Goal: Obtain resource: Download file/media

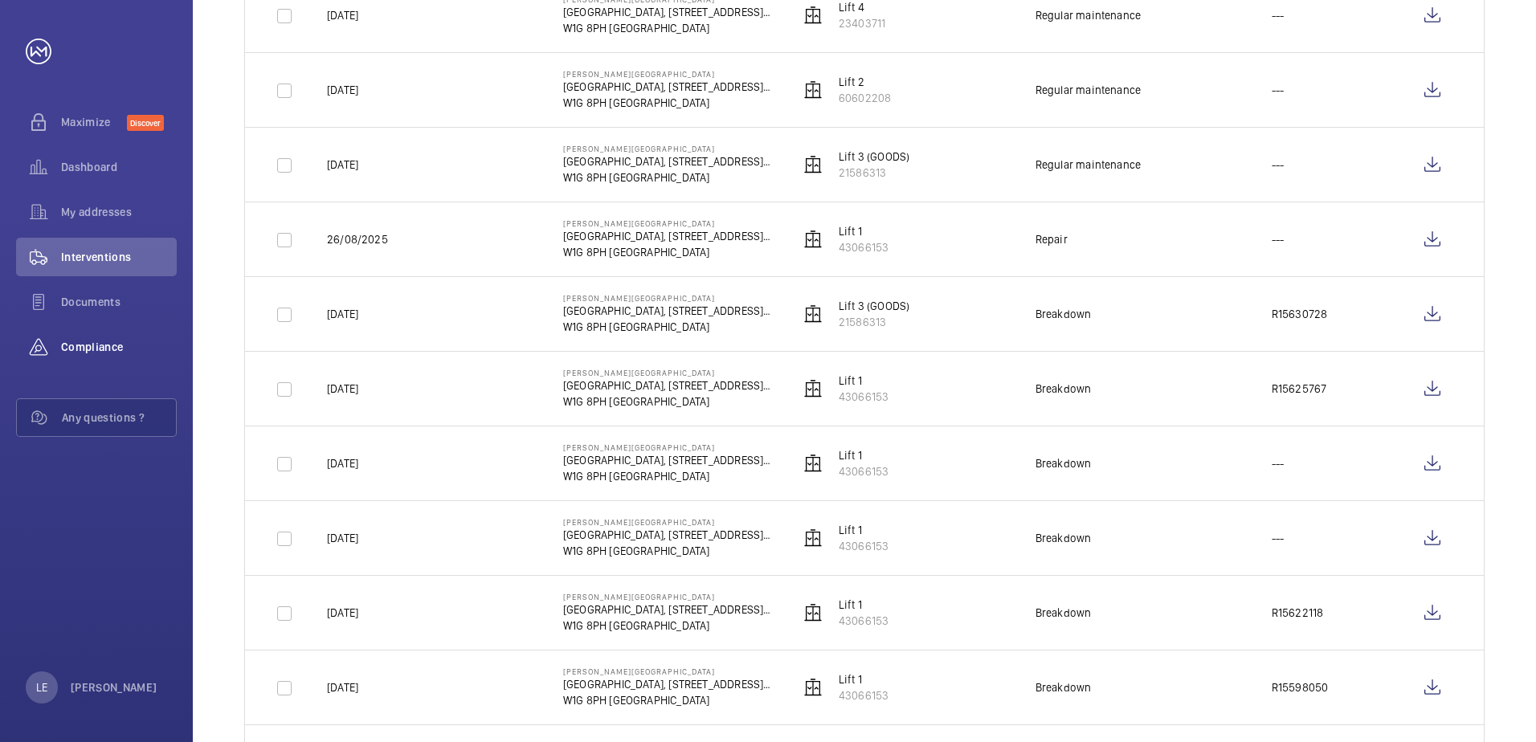
scroll to position [482, 0]
click at [71, 259] on span "Interventions" at bounding box center [119, 257] width 116 height 16
click at [94, 256] on span "Interventions" at bounding box center [119, 257] width 116 height 16
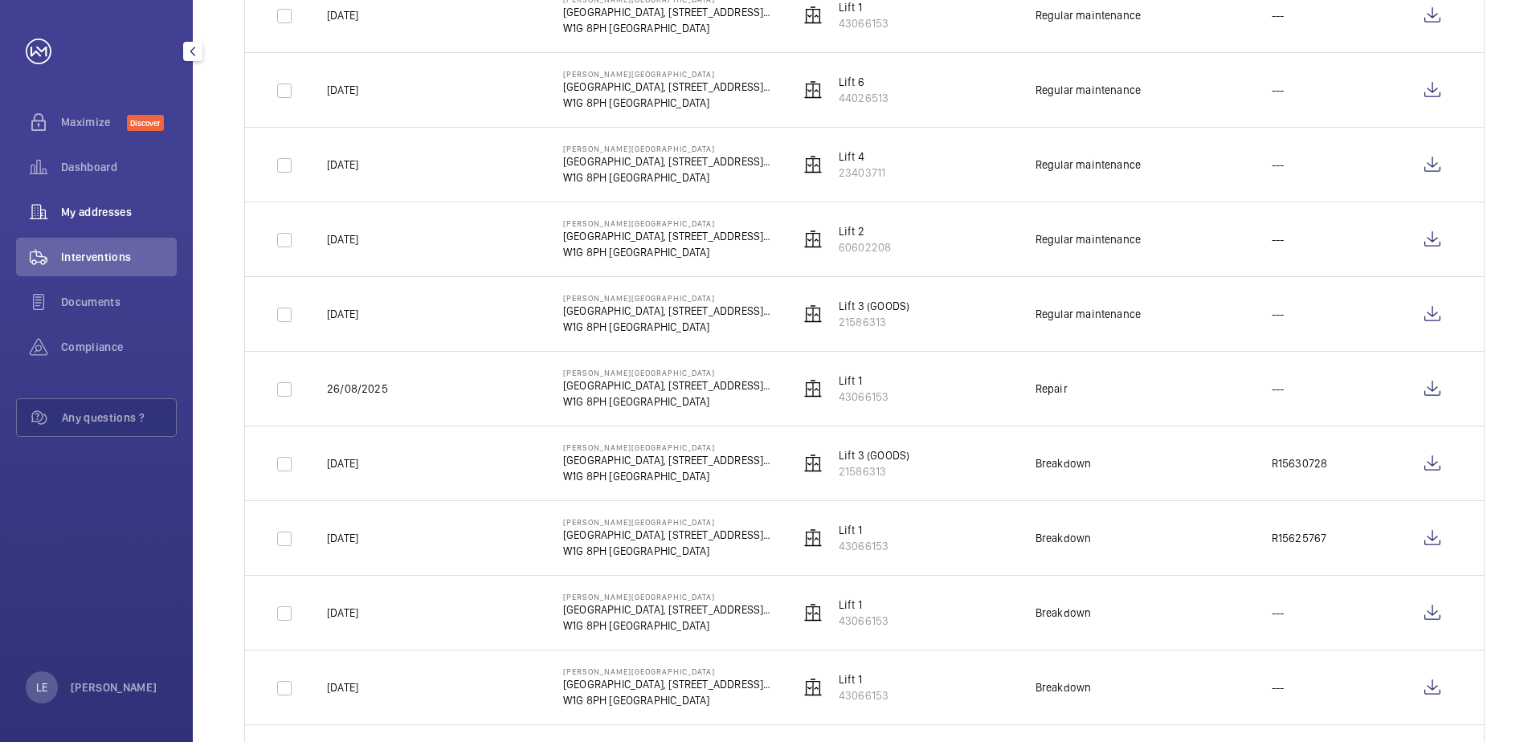
click at [102, 199] on div "My addresses" at bounding box center [96, 212] width 161 height 39
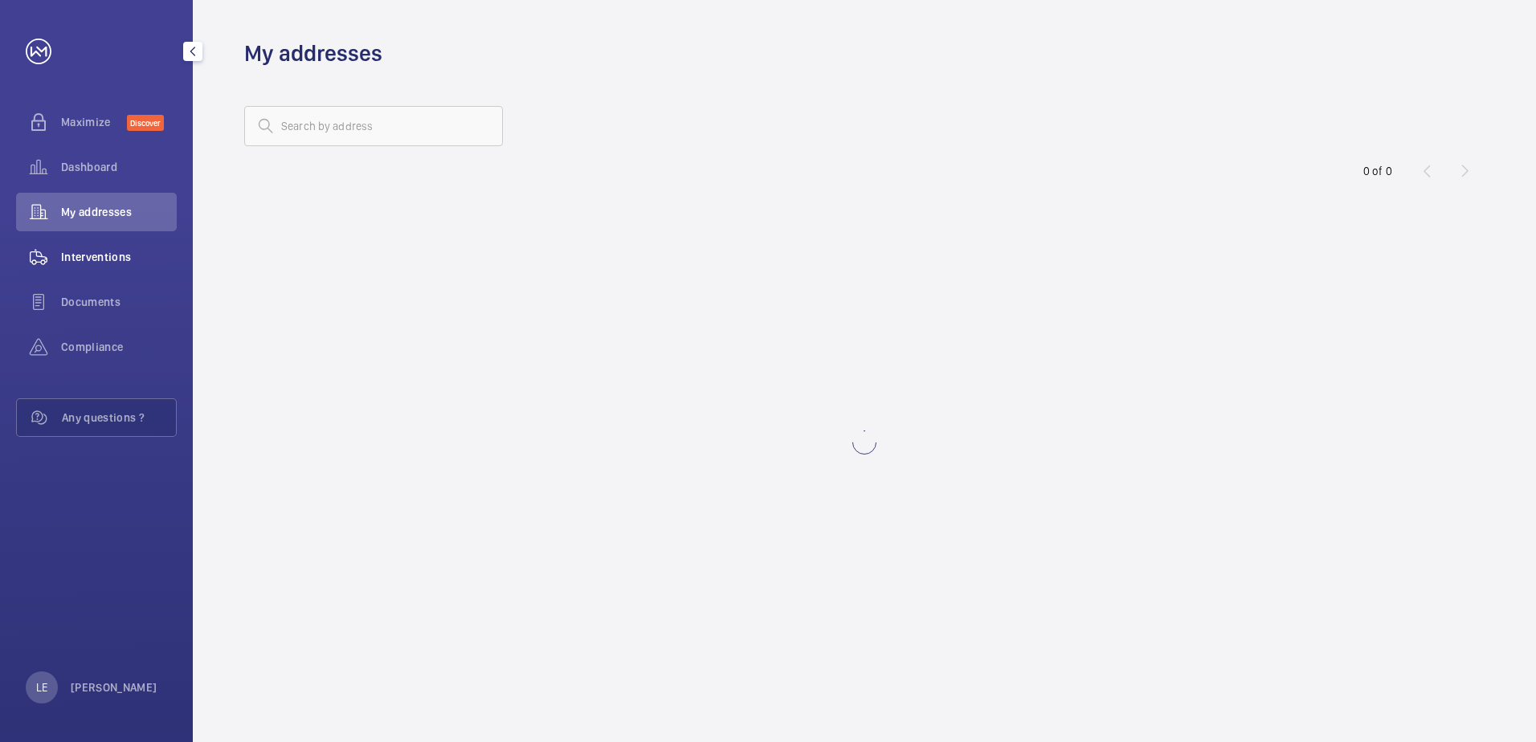
click at [97, 263] on span "Interventions" at bounding box center [119, 257] width 116 height 16
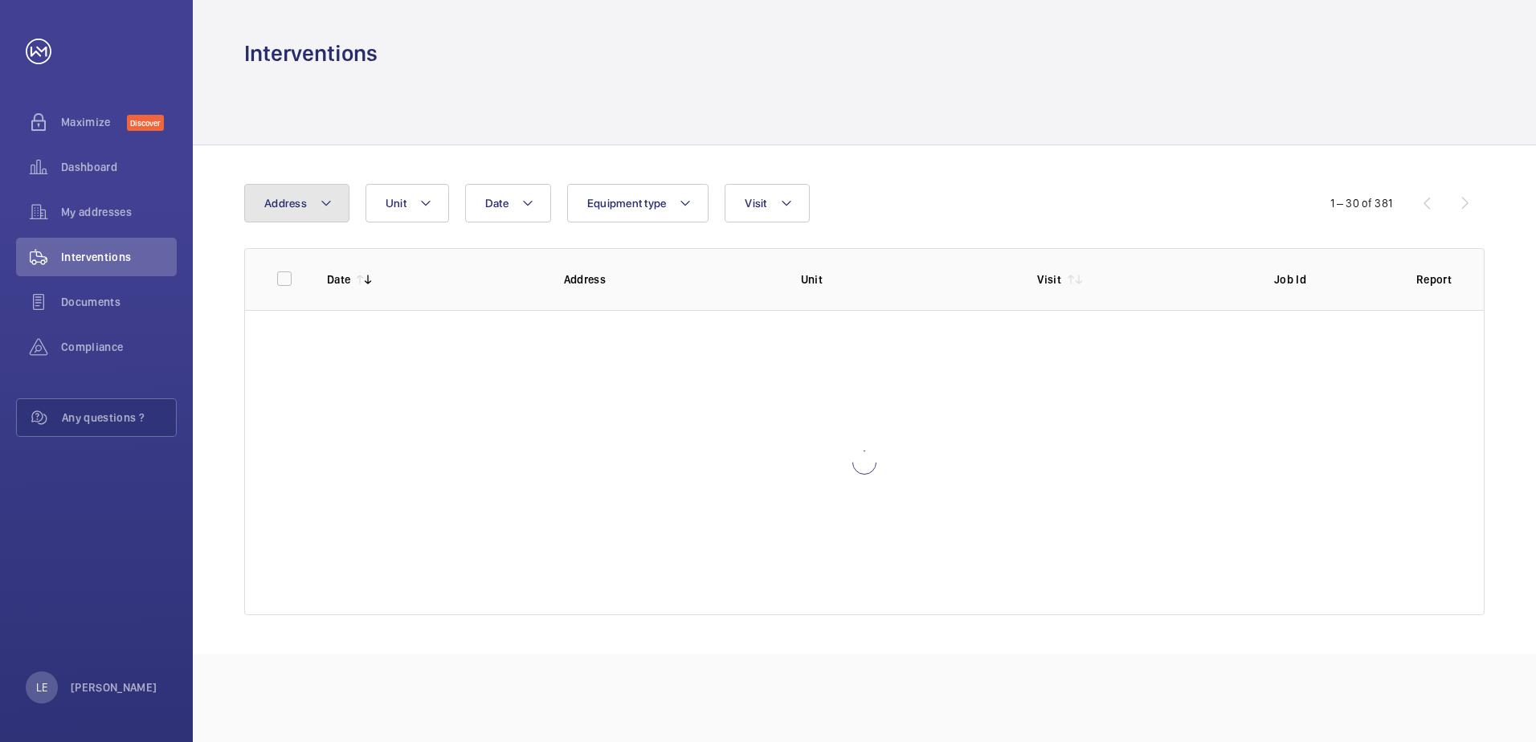
click at [313, 192] on button "Address" at bounding box center [296, 203] width 105 height 39
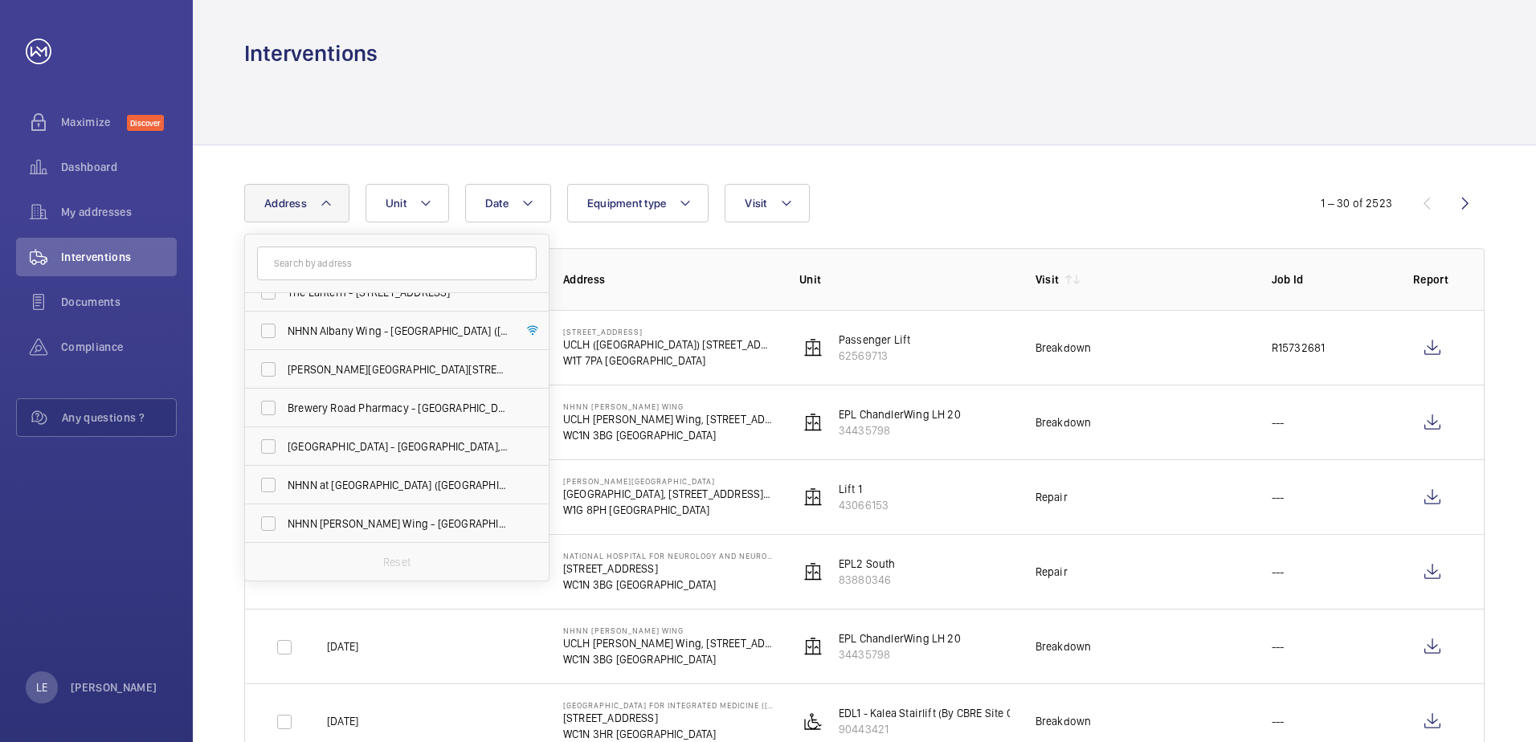
scroll to position [445, 0]
click at [345, 442] on span "[GEOGRAPHIC_DATA] - [GEOGRAPHIC_DATA], [STREET_ADDRESS]" at bounding box center [398, 446] width 221 height 16
click at [284, 442] on input "[GEOGRAPHIC_DATA] - [GEOGRAPHIC_DATA], [STREET_ADDRESS]" at bounding box center [268, 446] width 32 height 32
checkbox input "true"
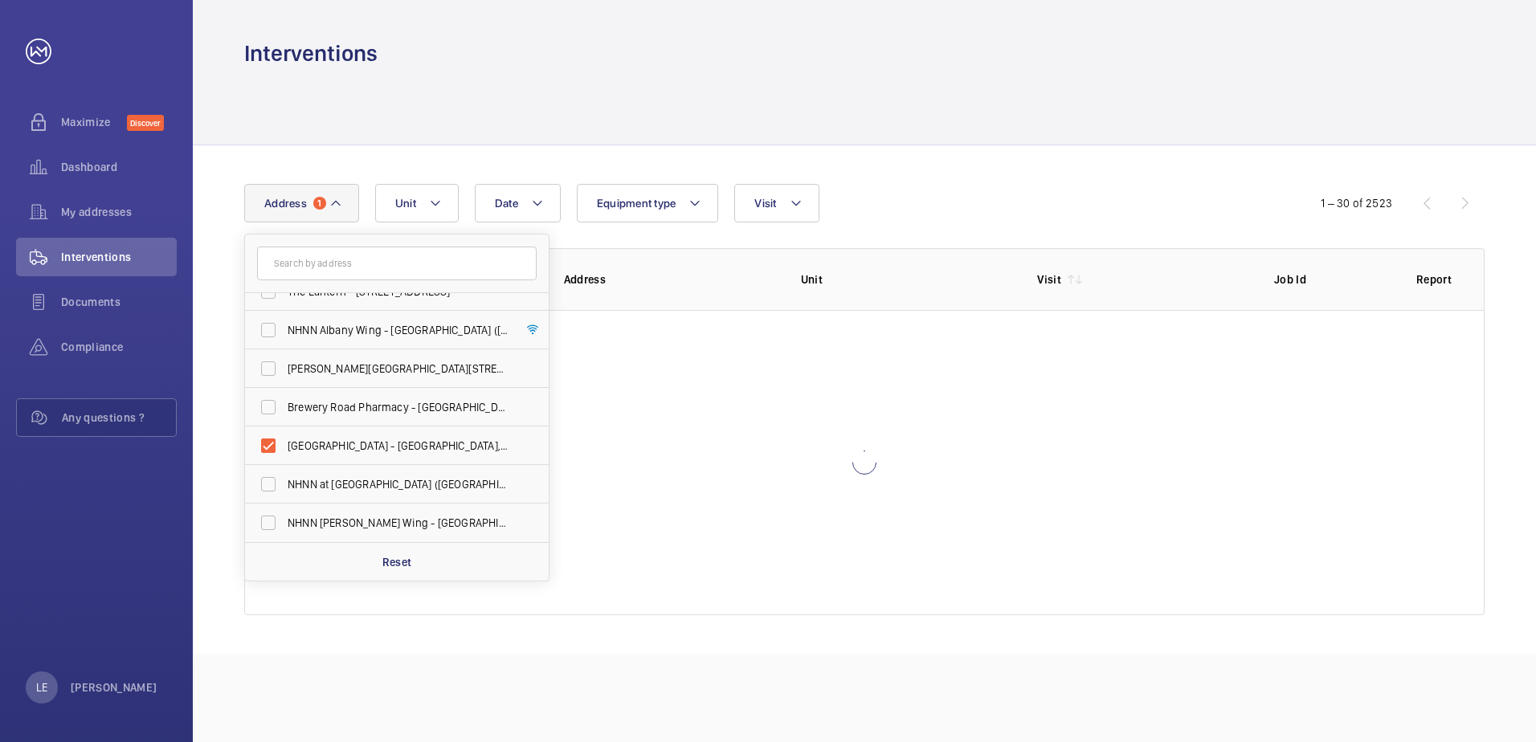
click at [686, 241] on wm-front-table "Date Address 1 [GEOGRAPHIC_DATA][MEDICAL_DATA] ([GEOGRAPHIC_DATA]) - [PERSON_NA…" at bounding box center [864, 400] width 1241 height 432
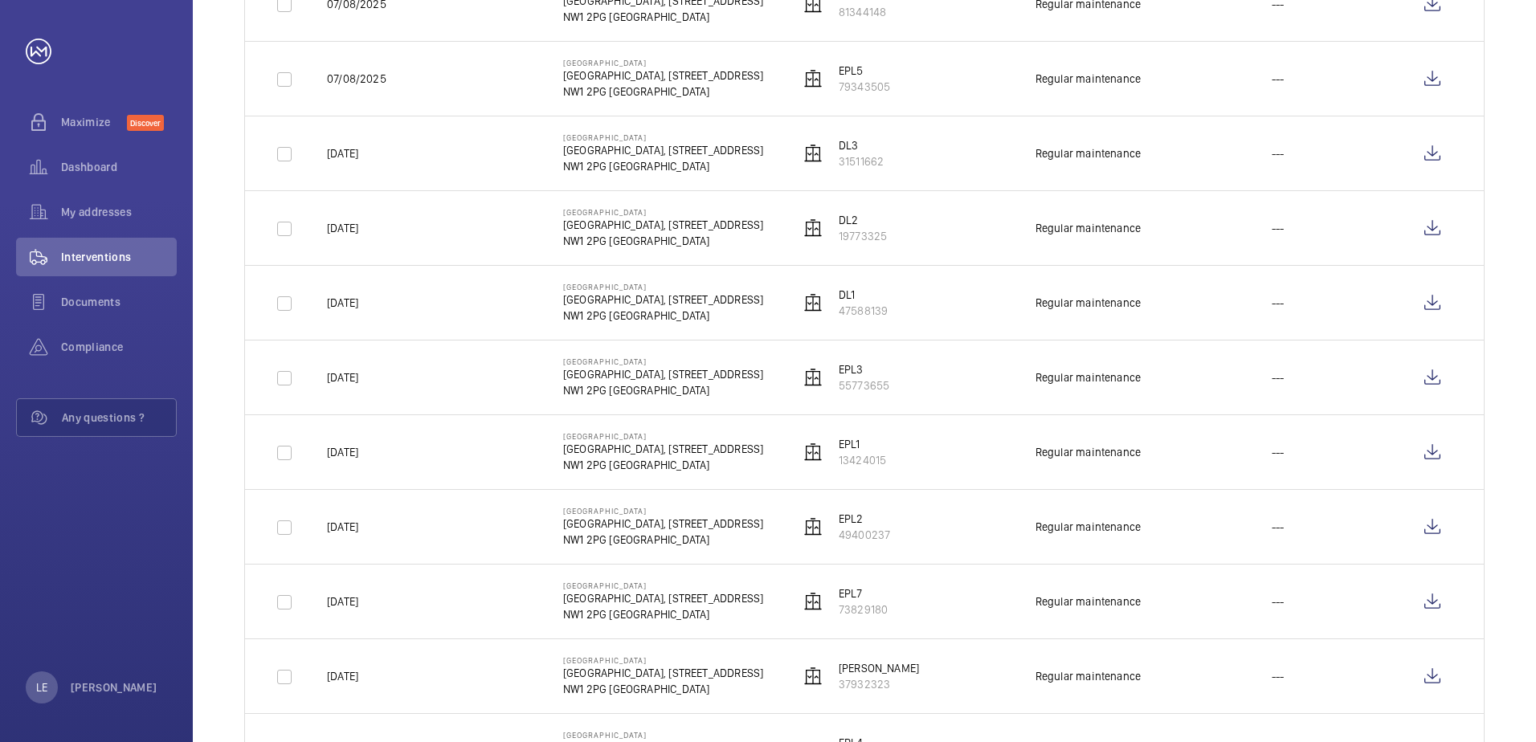
scroll to position [723, 0]
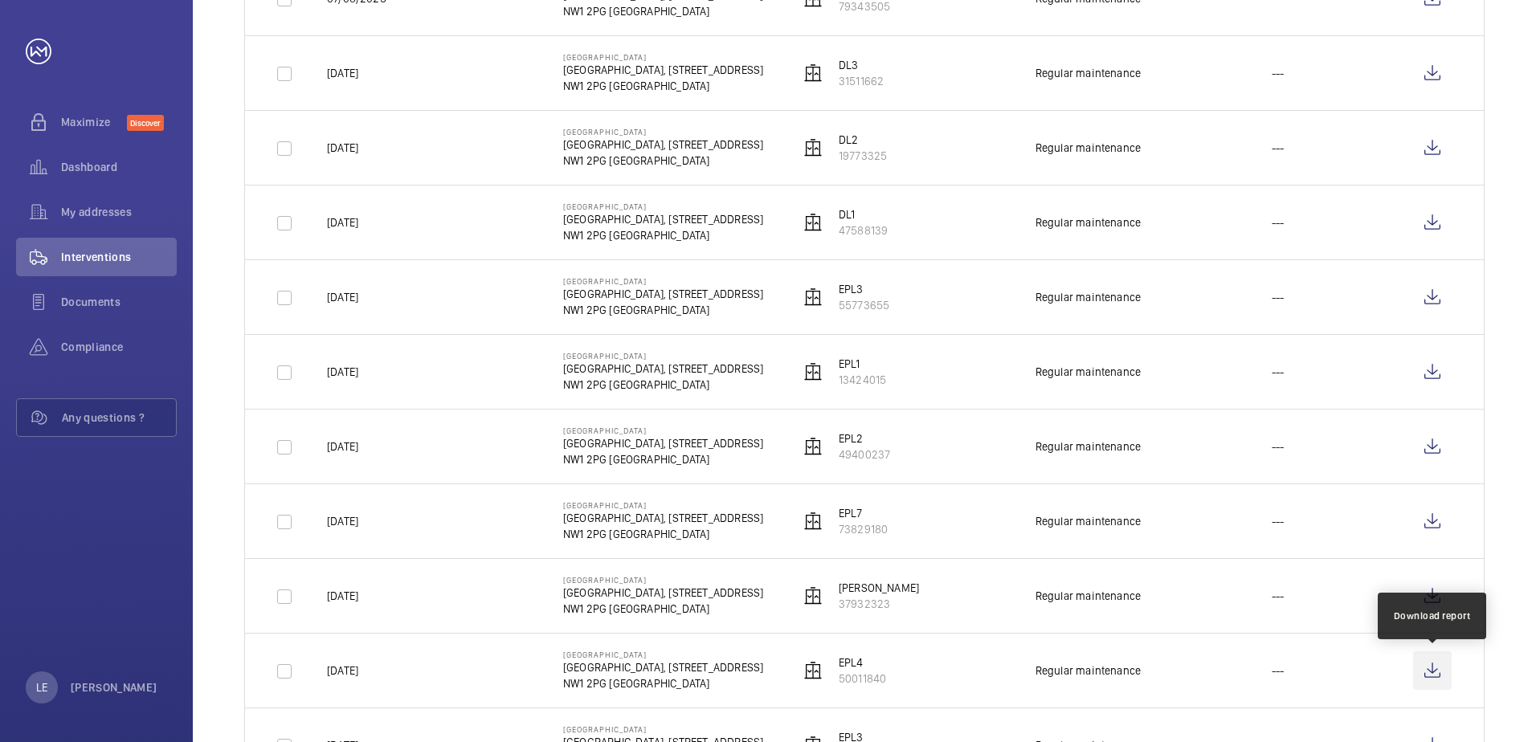
click at [1431, 669] on wm-front-icon-button at bounding box center [1432, 671] width 39 height 39
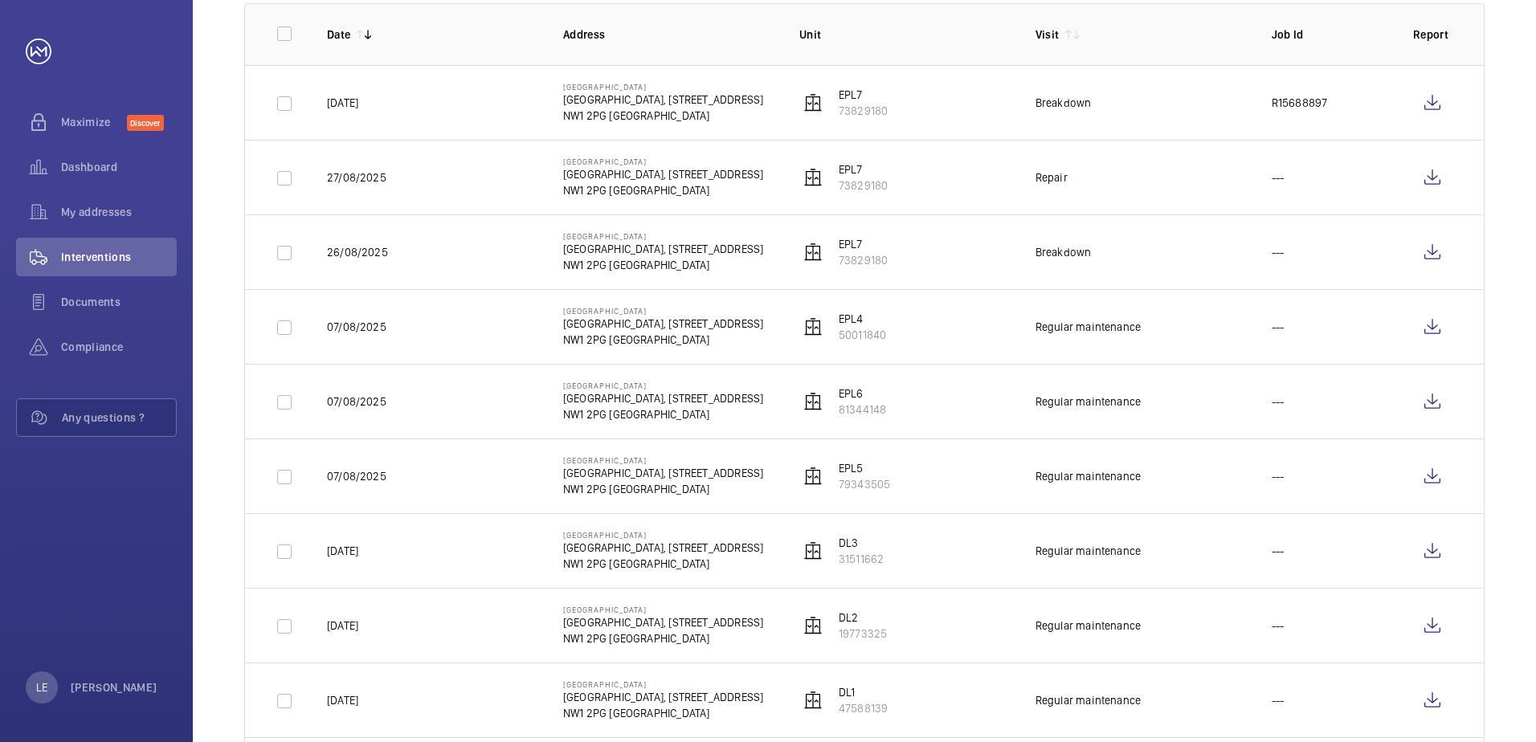
scroll to position [0, 0]
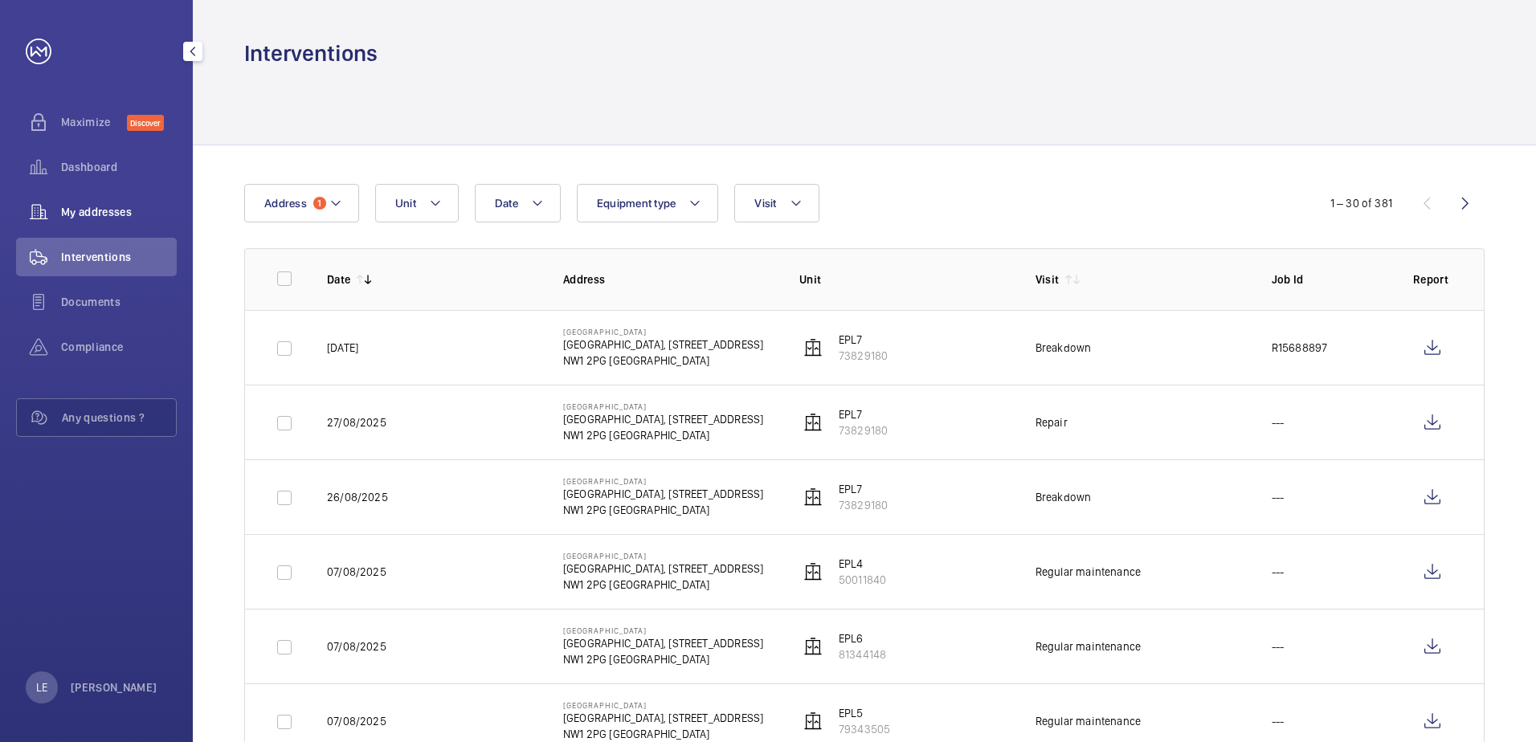
click at [81, 203] on div "My addresses" at bounding box center [96, 212] width 161 height 39
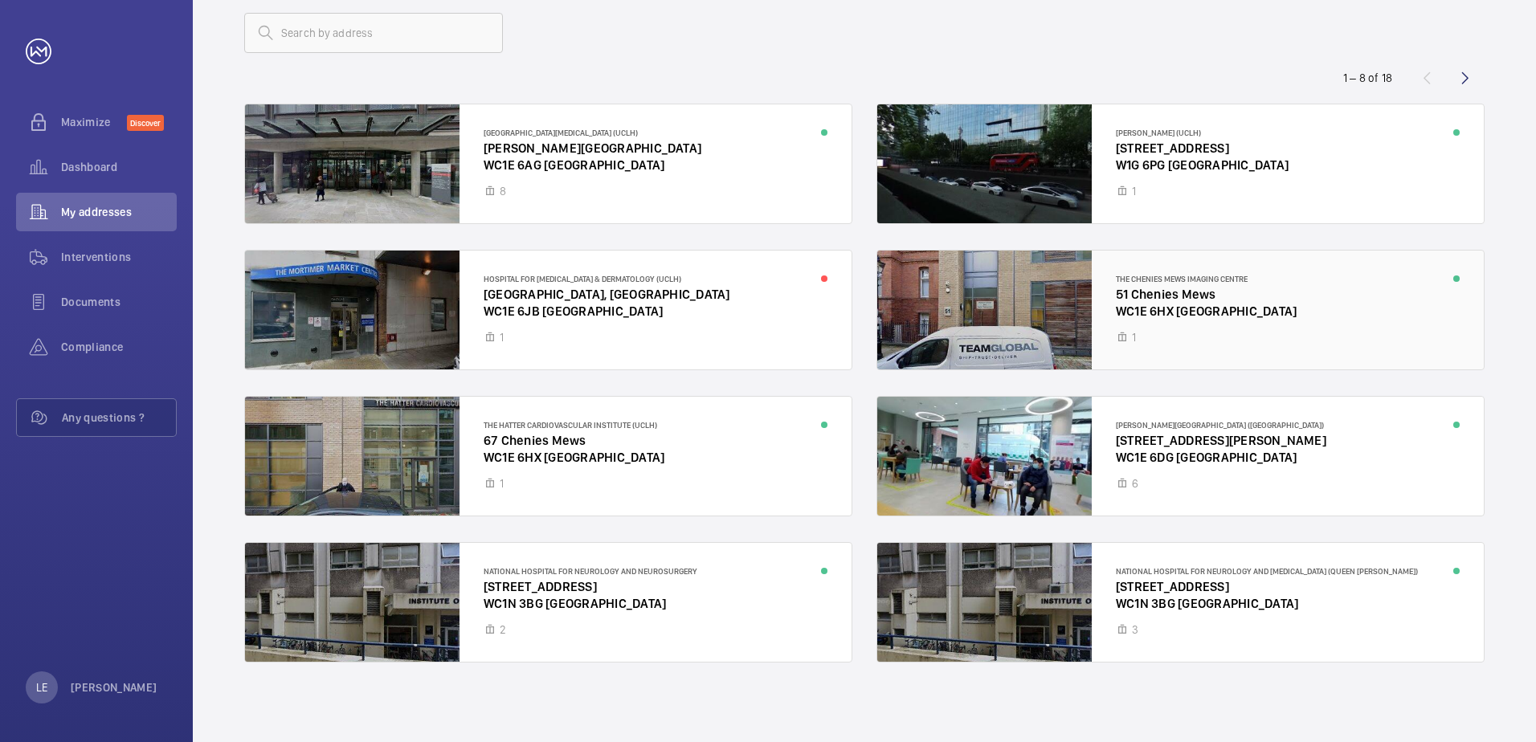
scroll to position [94, 0]
click at [1458, 83] on wm-front-icon-button at bounding box center [1465, 77] width 39 height 39
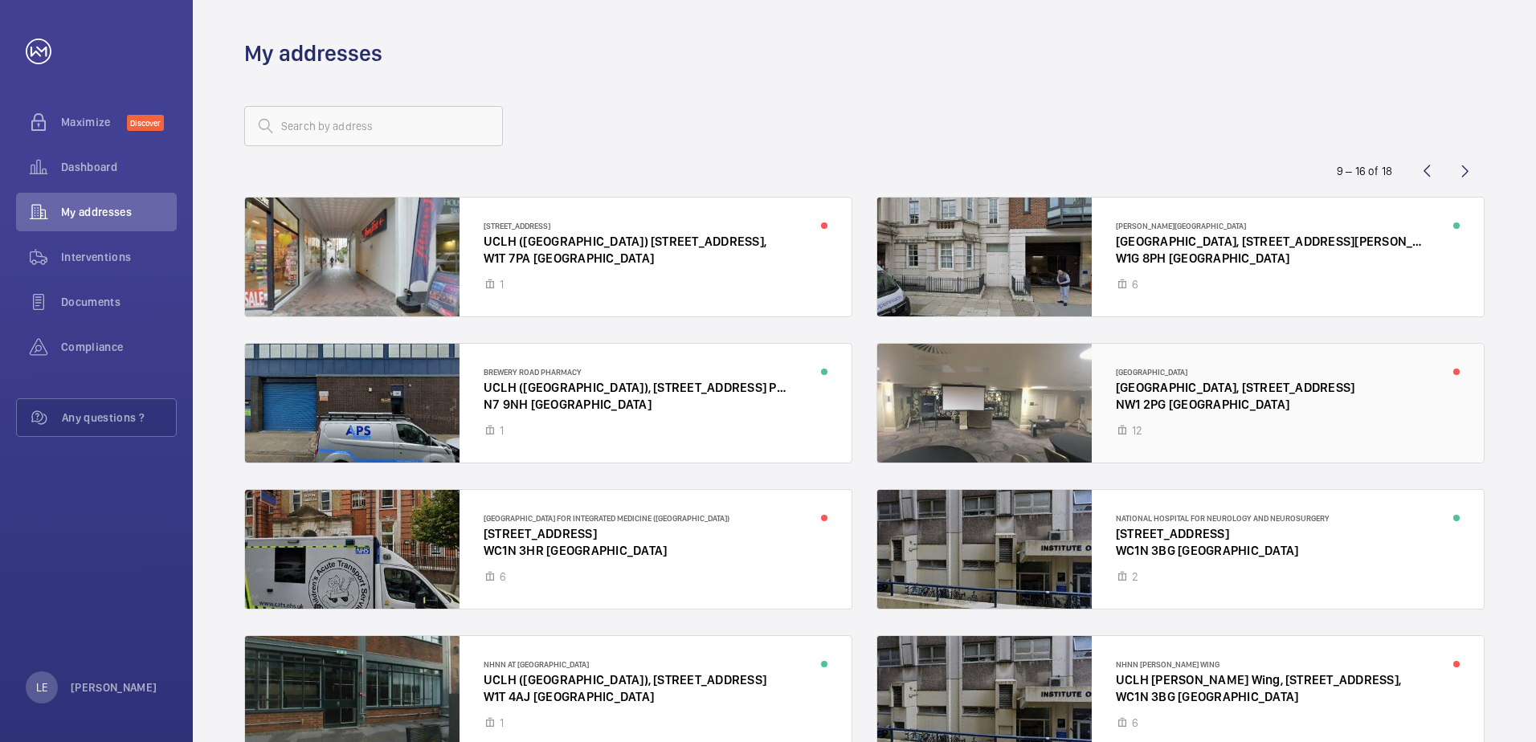
click at [965, 397] on div at bounding box center [1180, 403] width 607 height 119
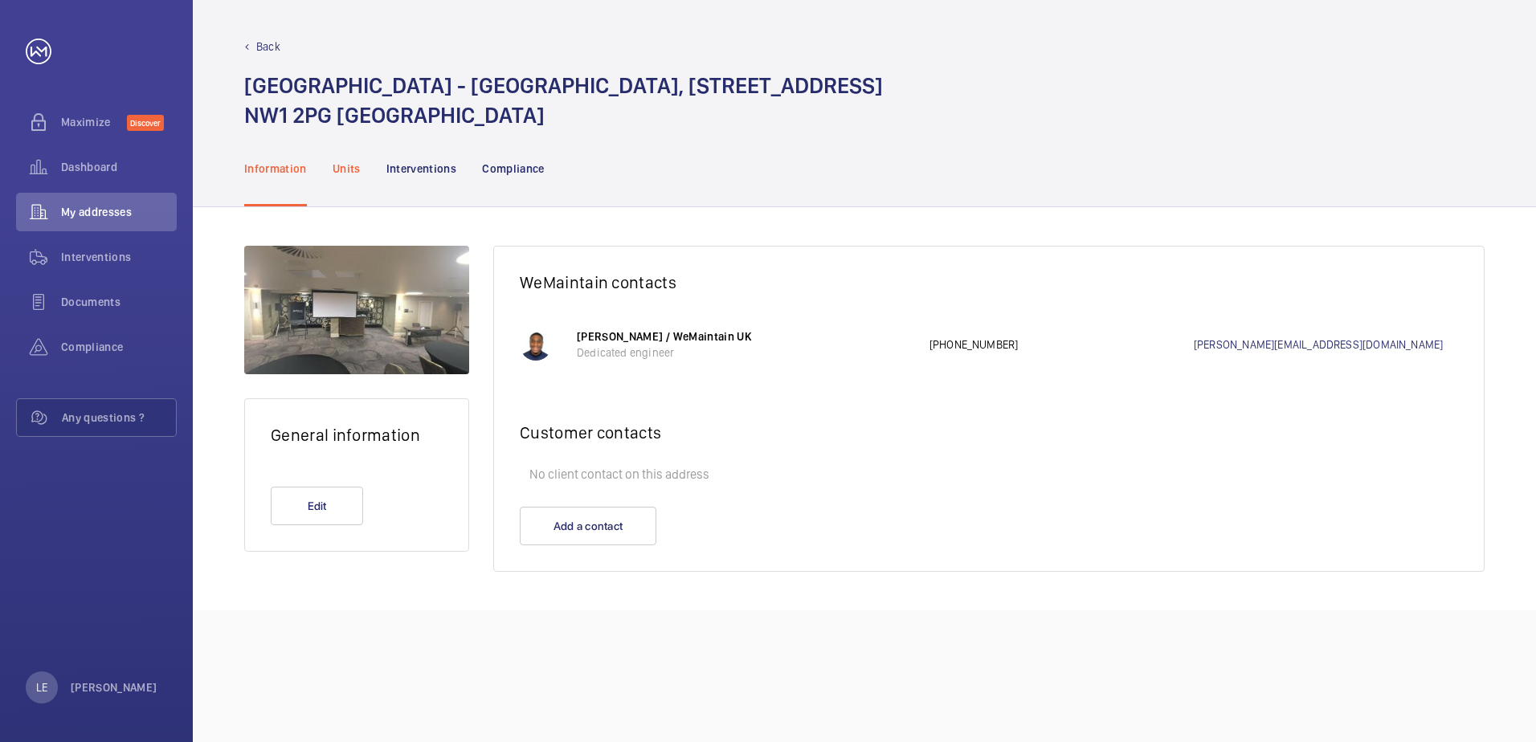
click at [342, 164] on p "Units" at bounding box center [347, 169] width 28 height 16
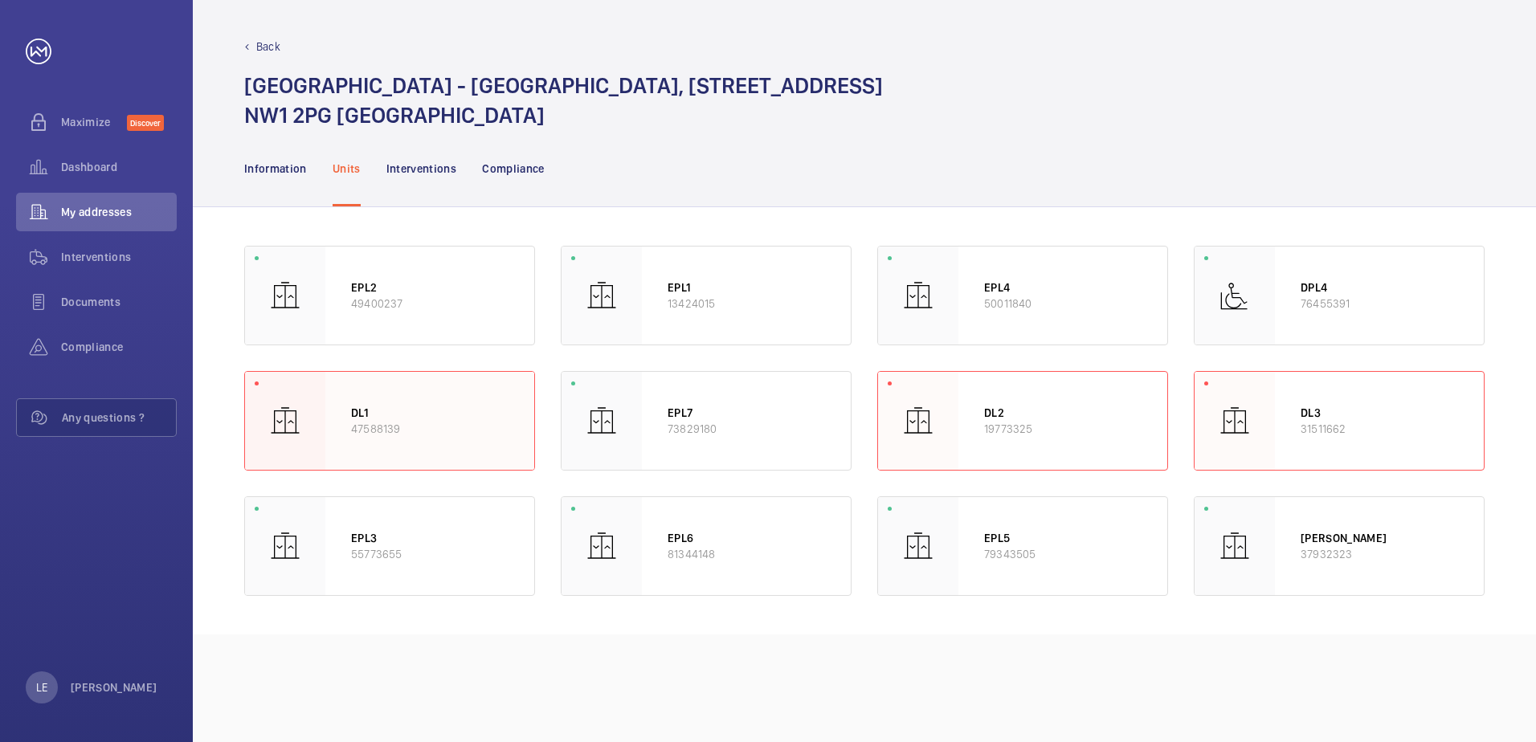
click at [457, 407] on p "DL1" at bounding box center [429, 413] width 157 height 16
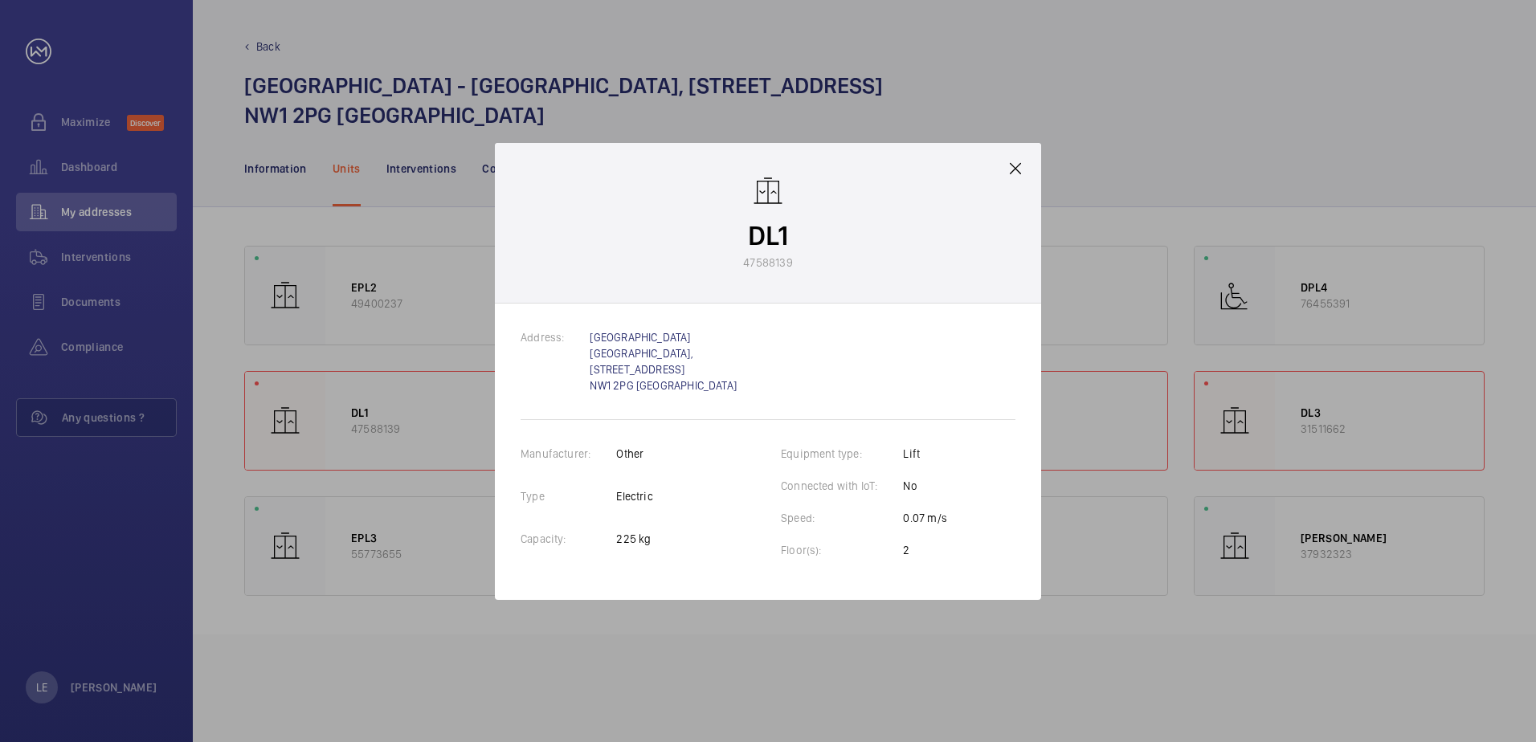
click at [1017, 177] on mat-icon at bounding box center [1015, 168] width 19 height 19
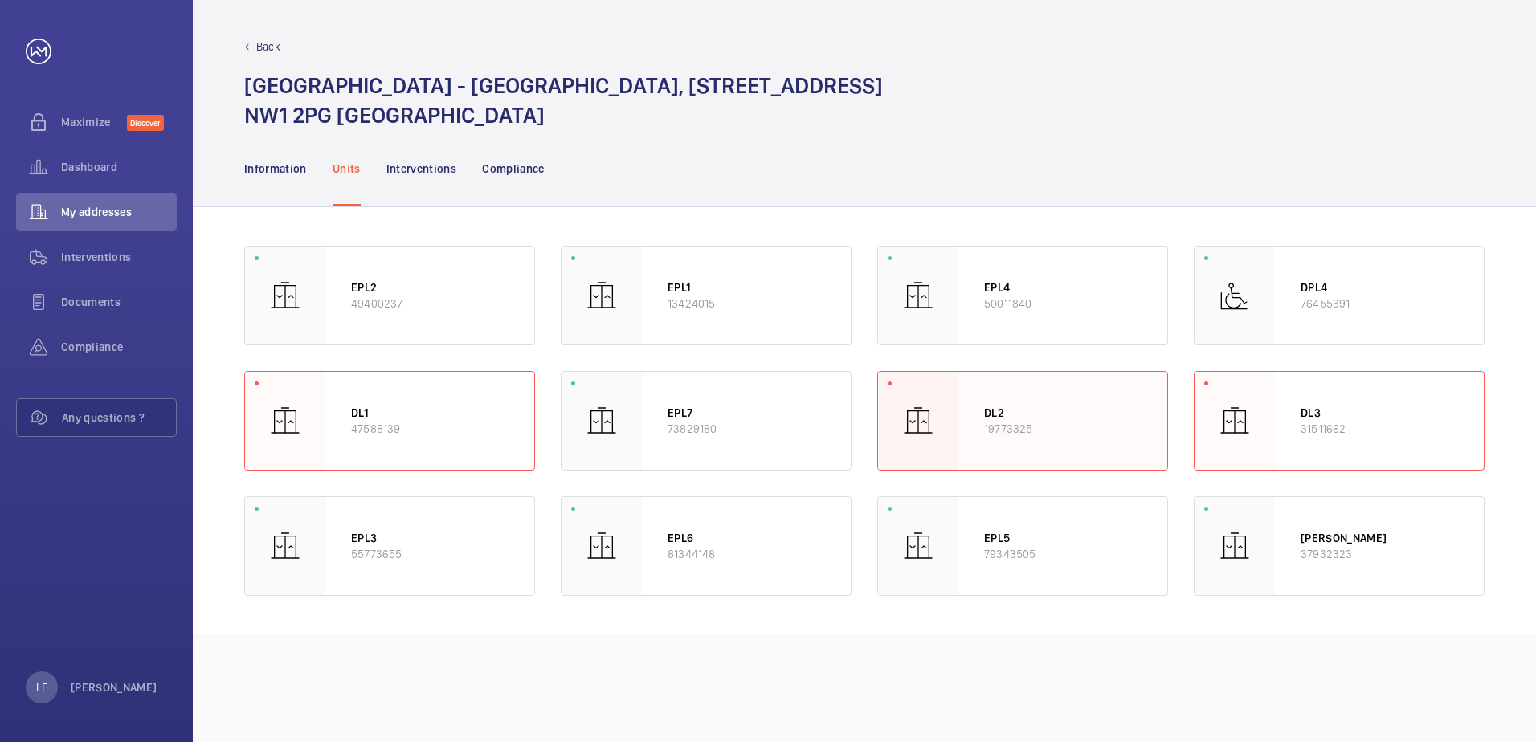
click at [1086, 427] on p "19773325" at bounding box center [1062, 429] width 157 height 16
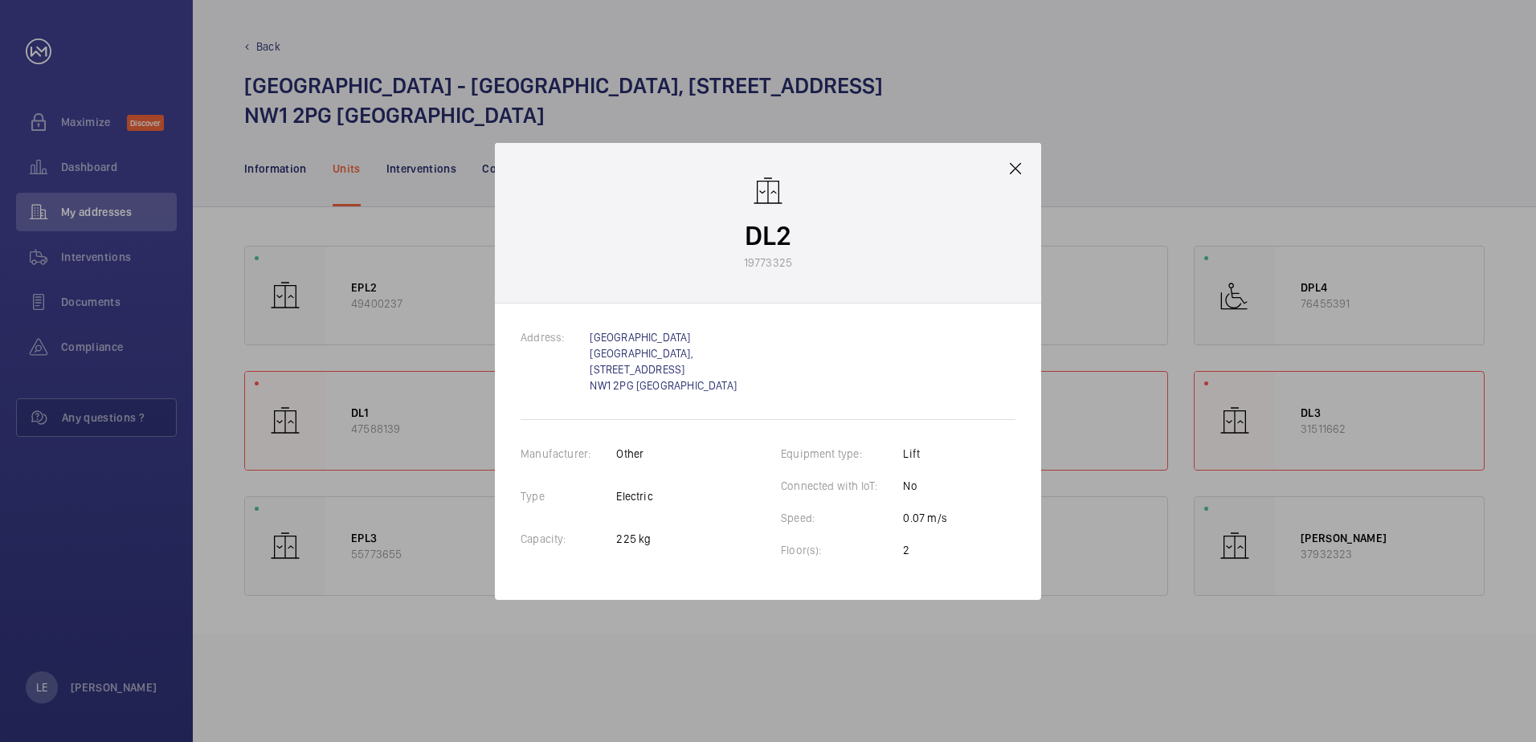
click at [1018, 174] on mat-icon at bounding box center [1015, 168] width 19 height 19
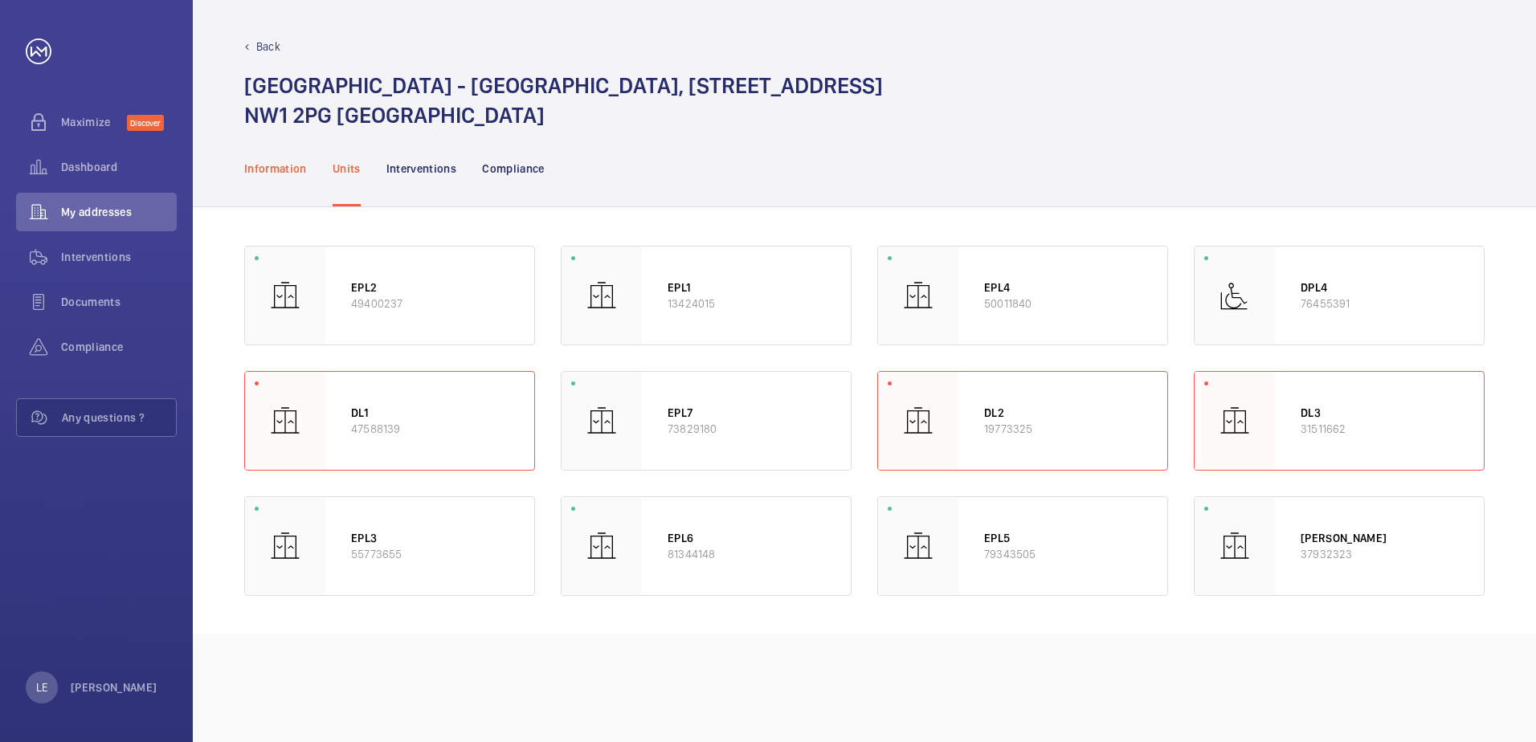
click at [272, 165] on p "Information" at bounding box center [275, 169] width 63 height 16
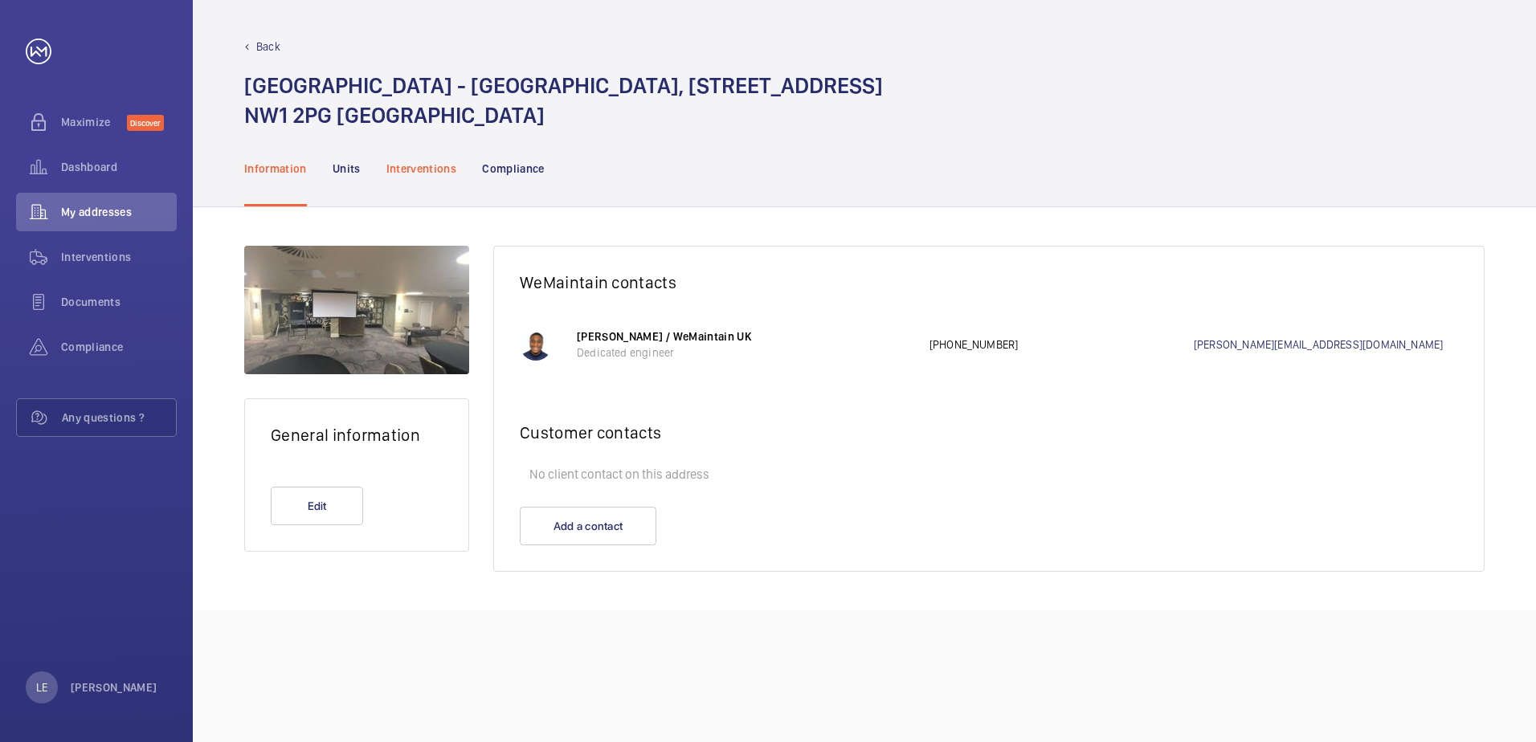
click at [396, 179] on div "Interventions" at bounding box center [422, 168] width 71 height 76
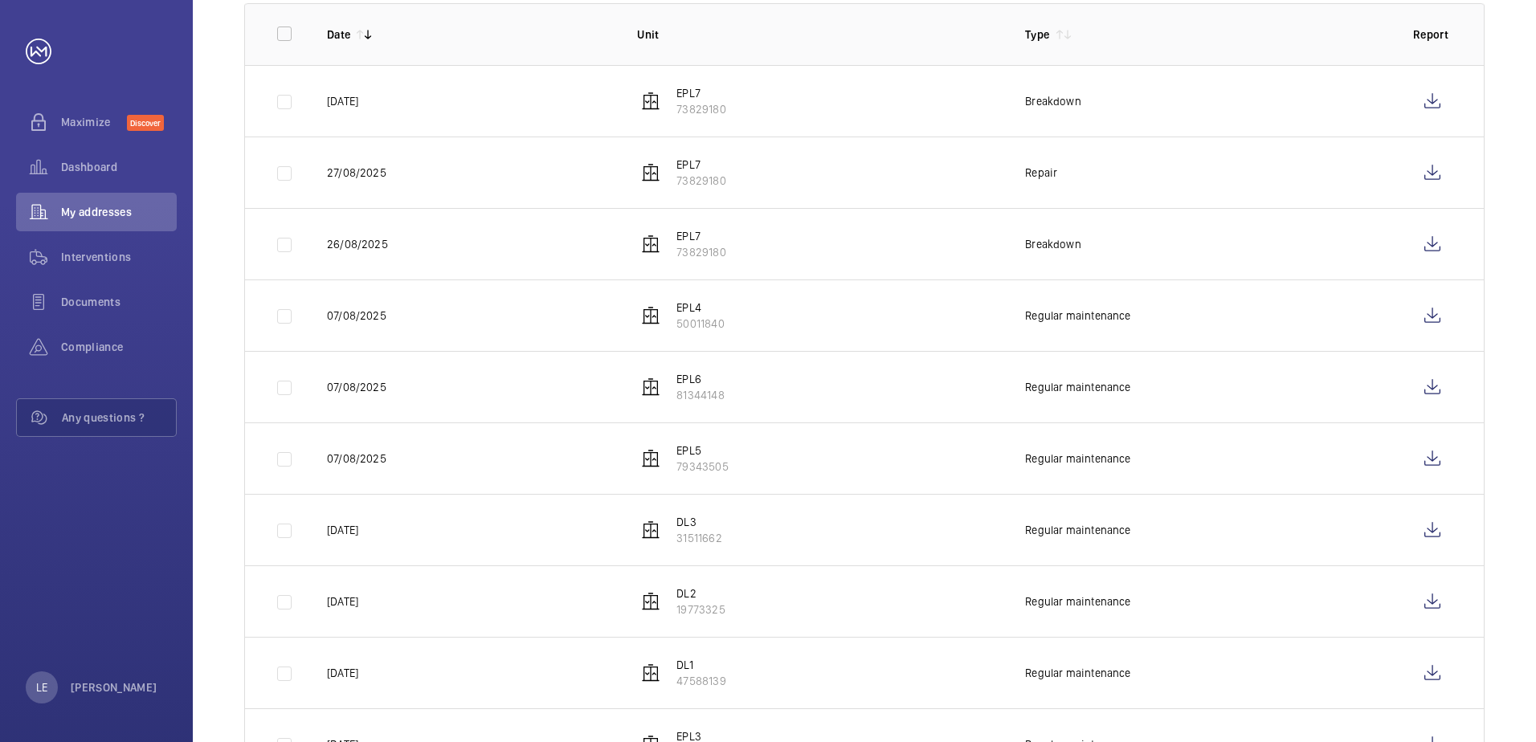
scroll to position [384, 0]
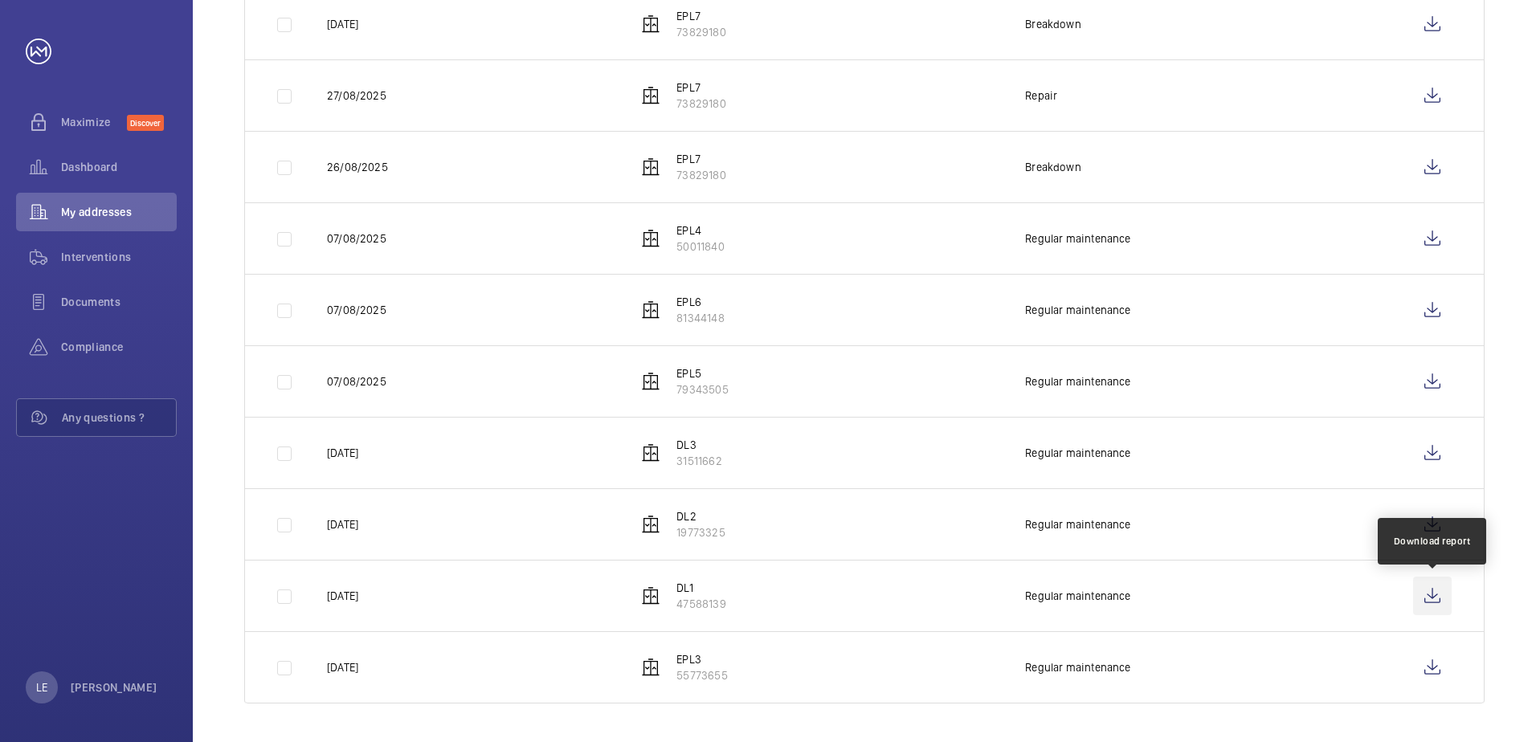
click at [1427, 595] on wm-front-icon-button at bounding box center [1432, 596] width 39 height 39
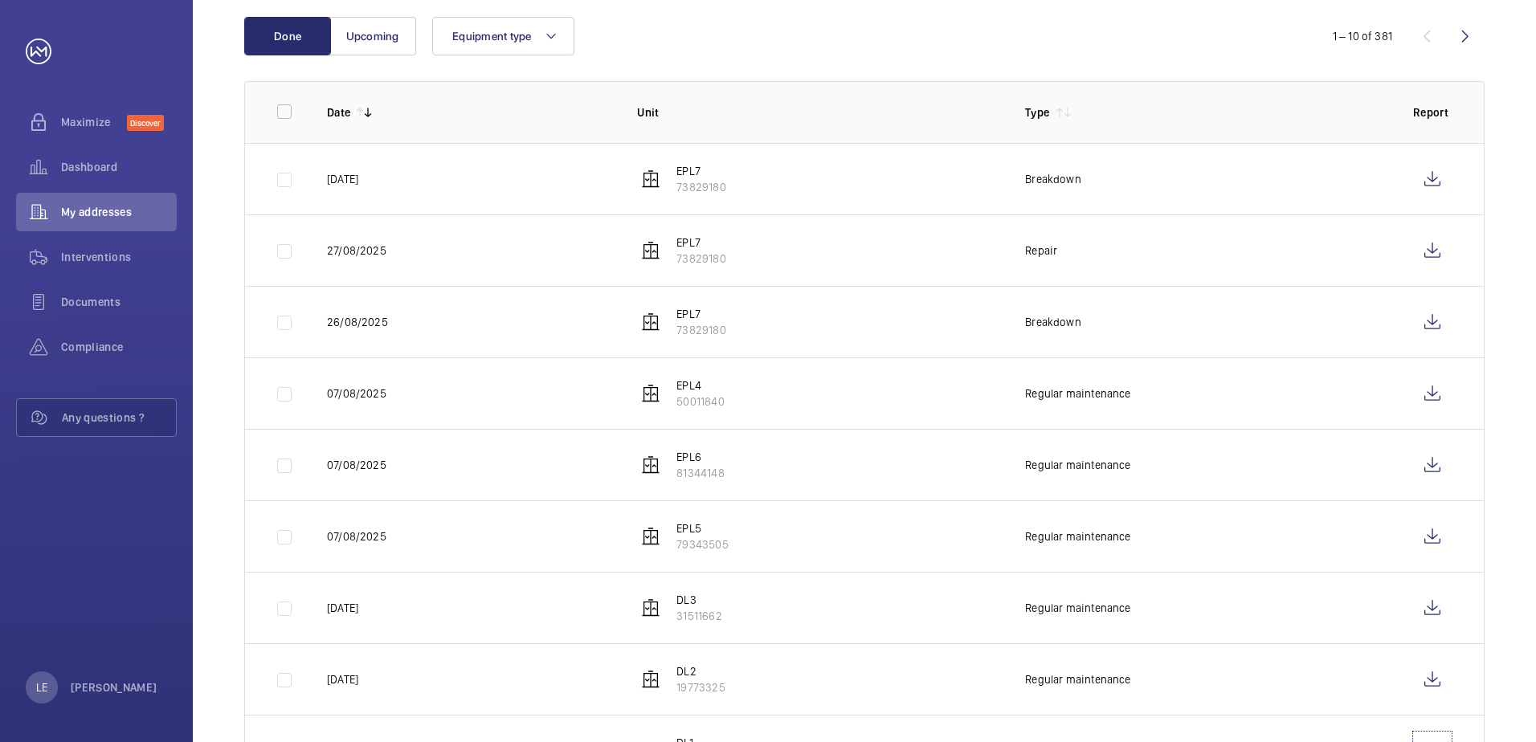
scroll to position [63, 0]
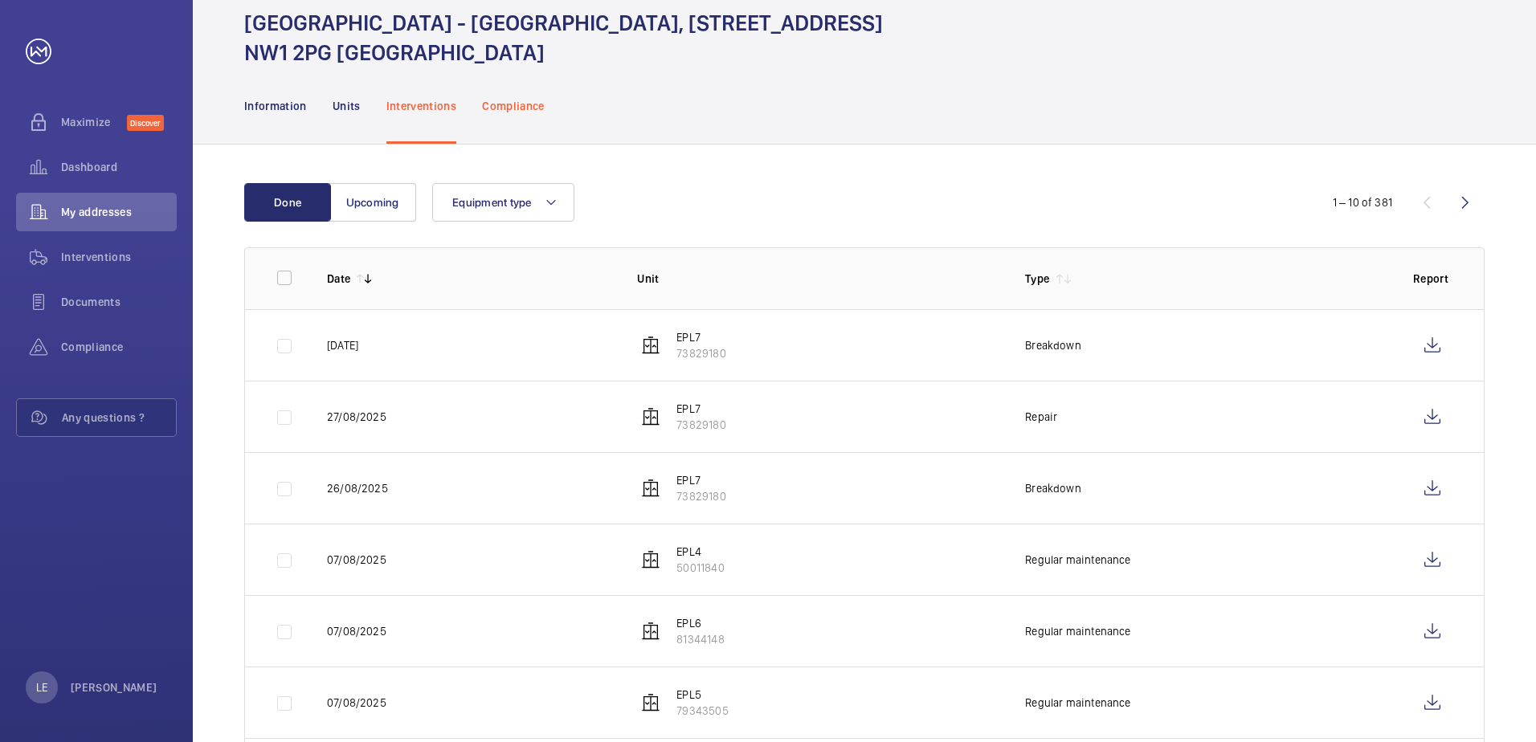
click at [519, 111] on p "Compliance" at bounding box center [513, 106] width 63 height 16
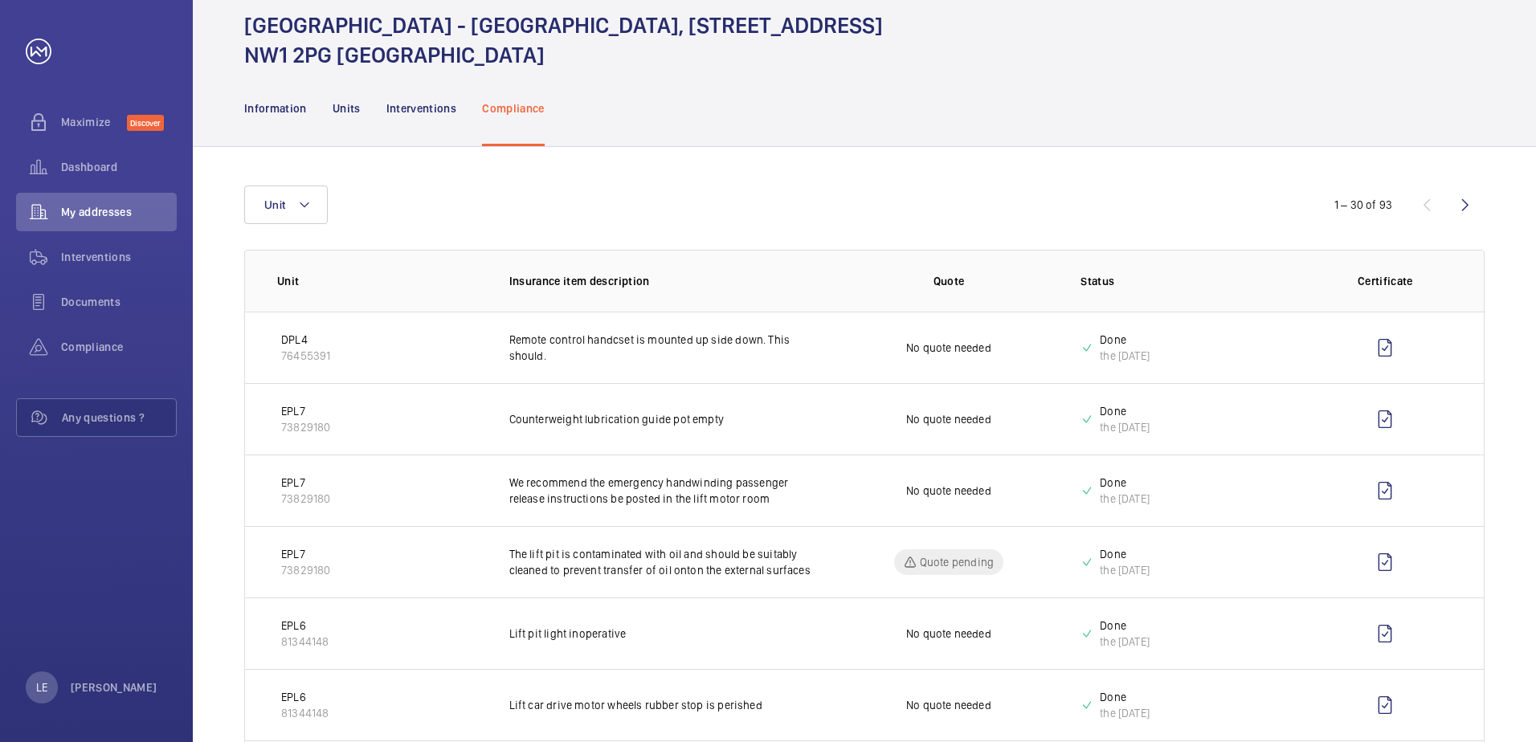
scroll to position [241, 0]
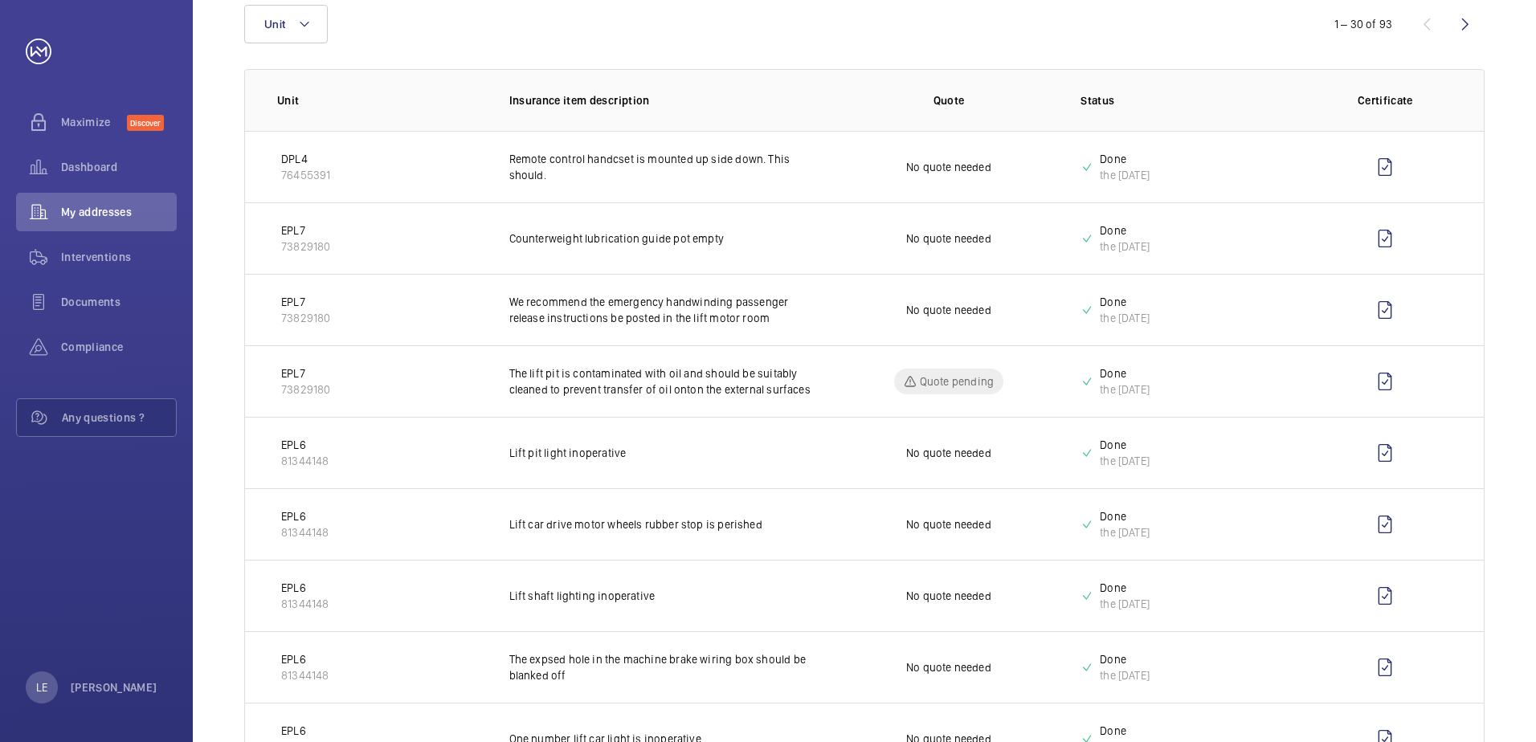
click at [585, 162] on p "Remote control handcset is mounted up side down. This should." at bounding box center [663, 167] width 308 height 32
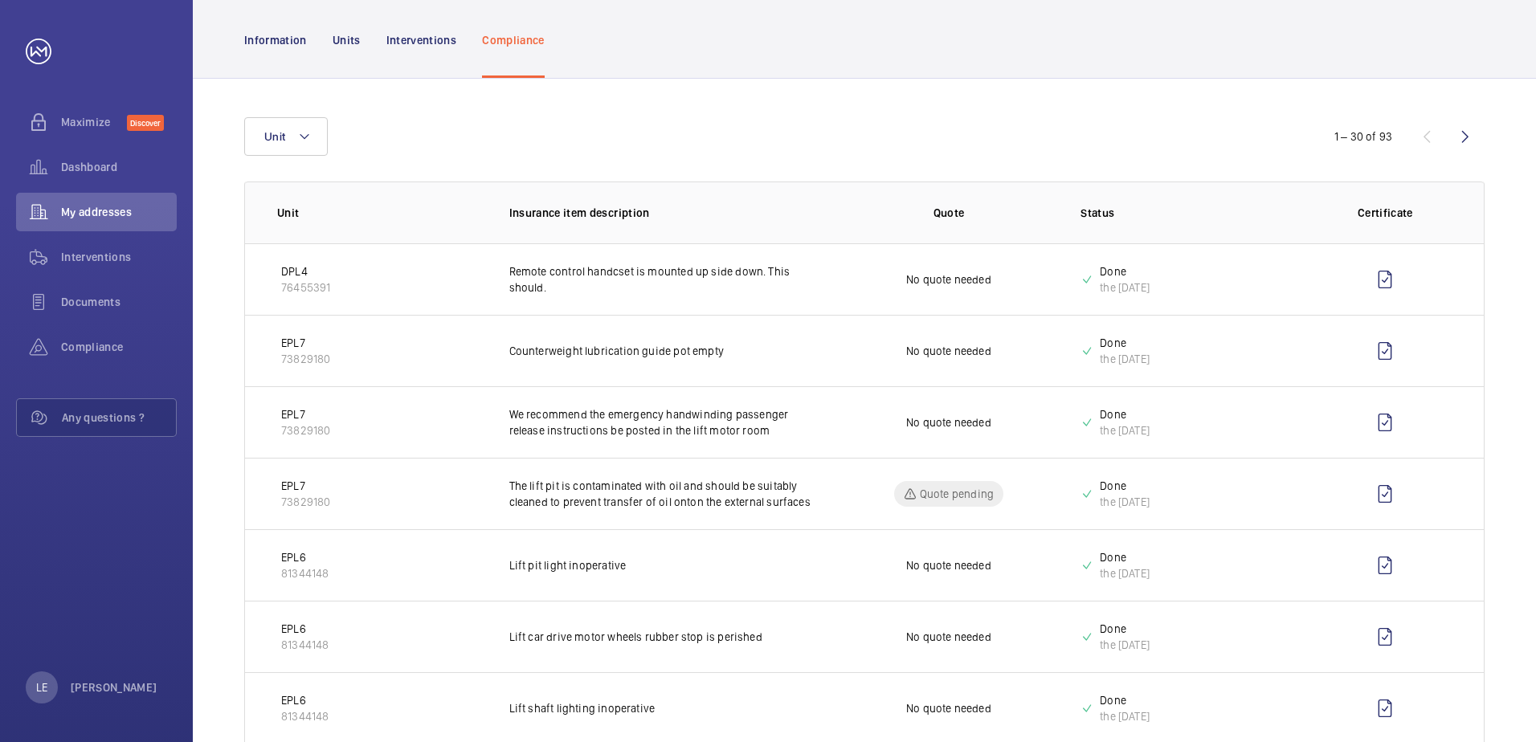
scroll to position [0, 0]
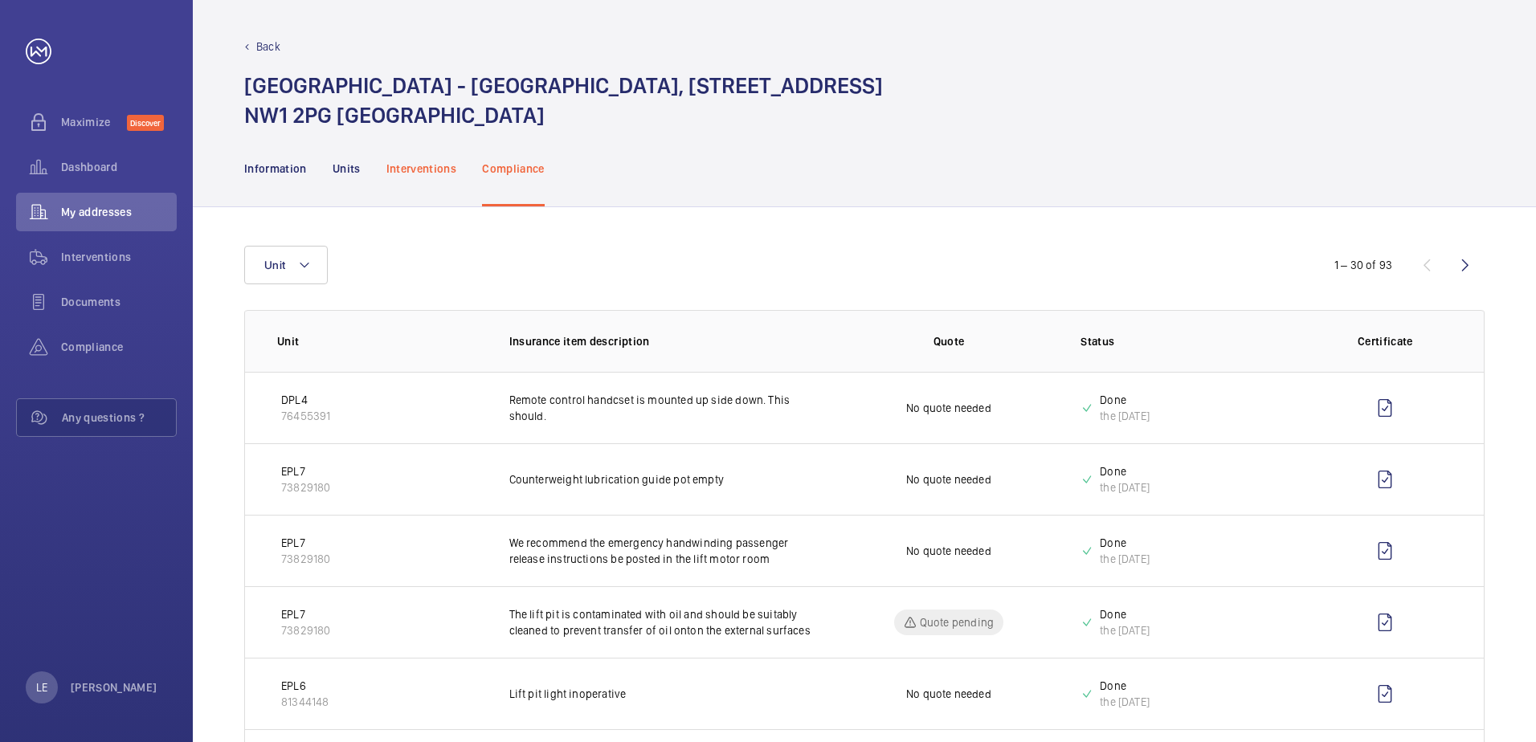
click at [415, 166] on p "Interventions" at bounding box center [422, 169] width 71 height 16
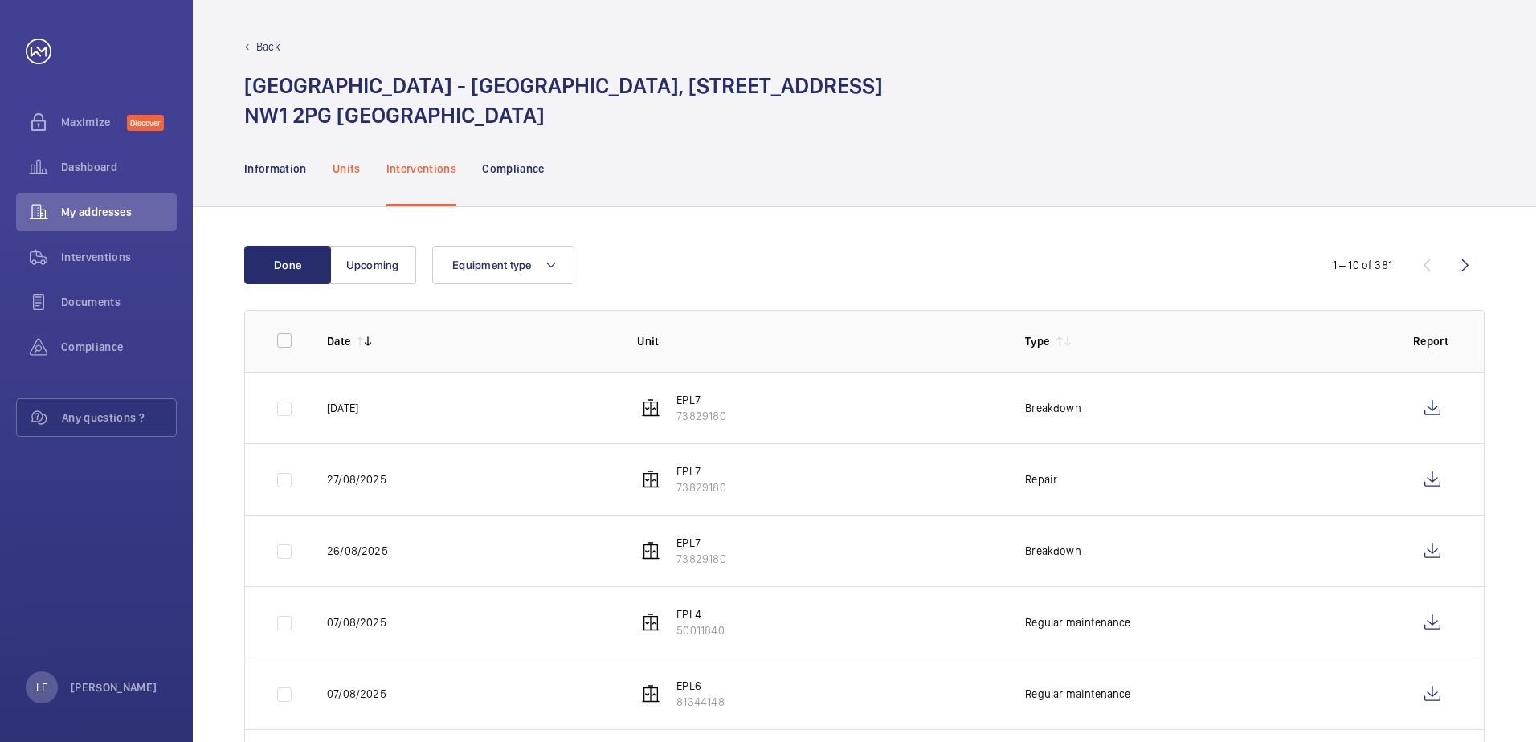
click at [350, 177] on div "Units" at bounding box center [347, 168] width 28 height 76
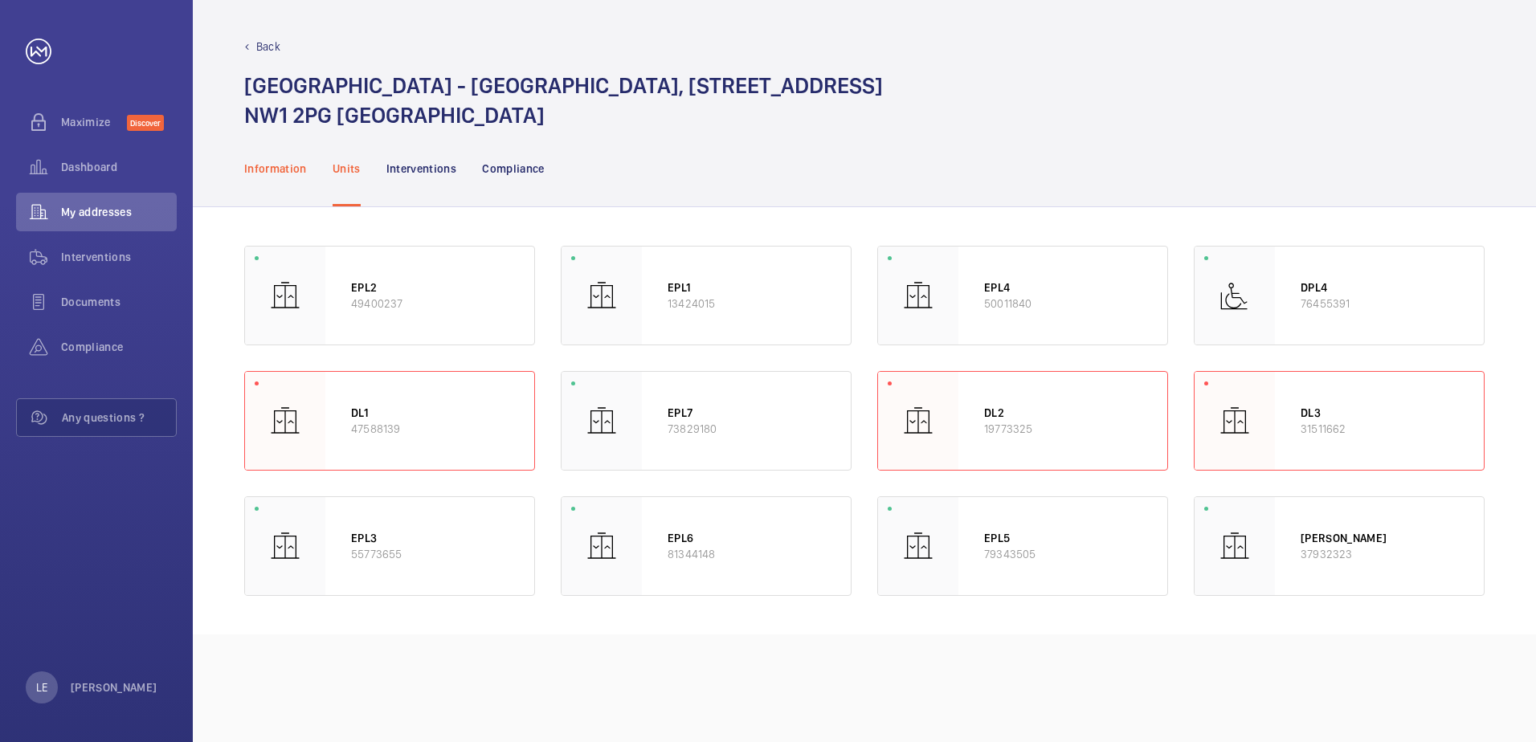
click at [267, 175] on p "Information" at bounding box center [275, 169] width 63 height 16
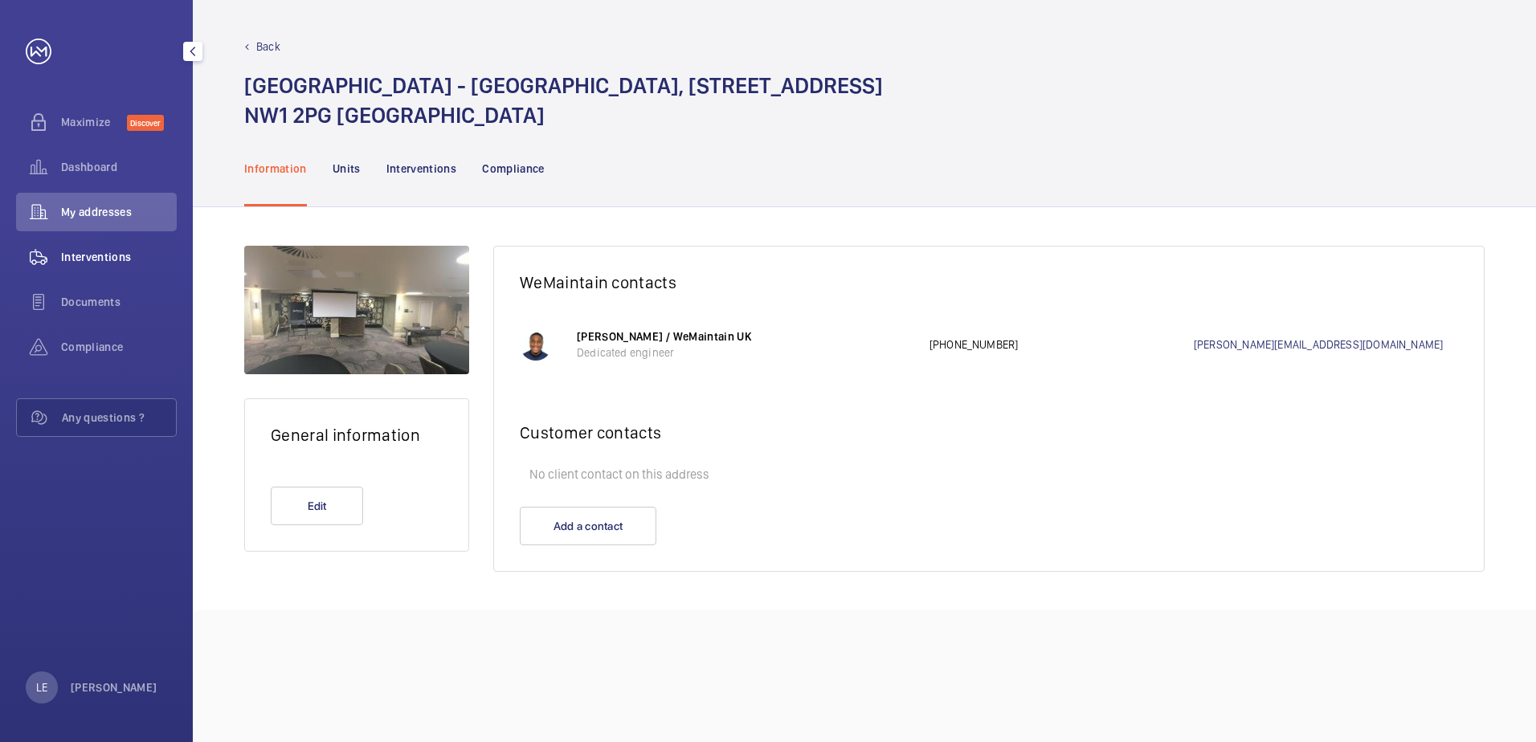
click at [96, 251] on span "Interventions" at bounding box center [119, 257] width 116 height 16
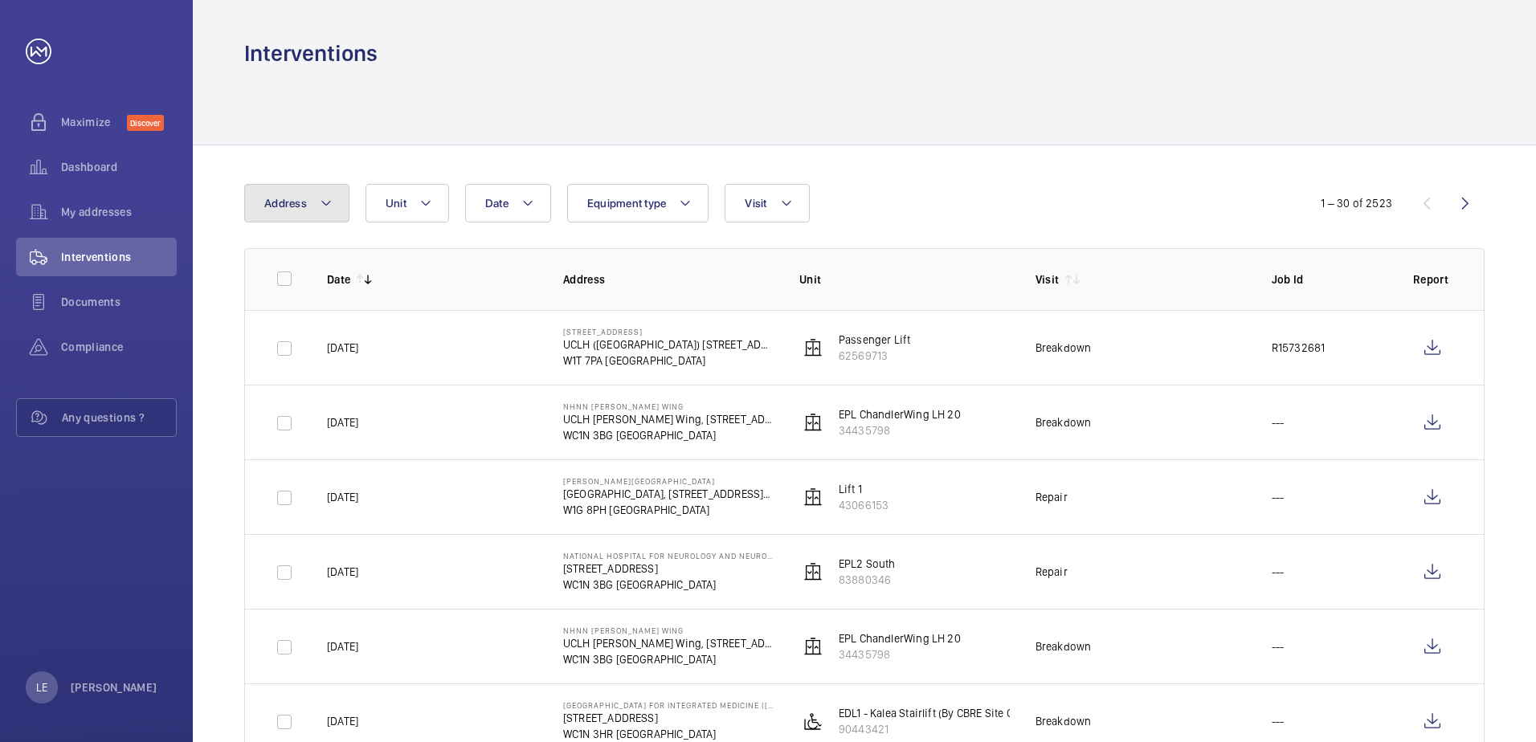
click at [325, 213] on button "Address" at bounding box center [296, 203] width 105 height 39
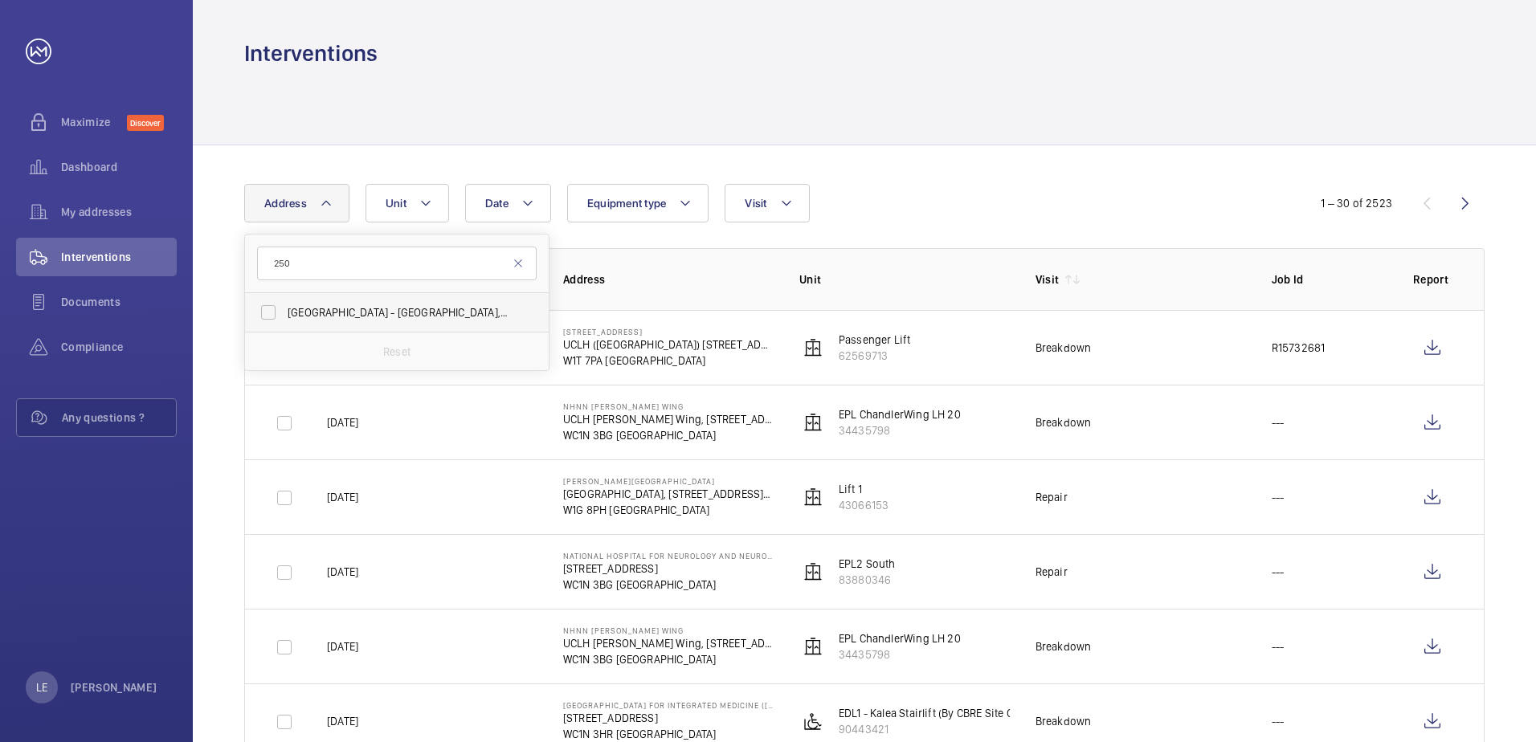
type input "250"
click at [337, 299] on label "[GEOGRAPHIC_DATA] - [GEOGRAPHIC_DATA], [STREET_ADDRESS]" at bounding box center [385, 312] width 280 height 39
click at [284, 299] on input "[GEOGRAPHIC_DATA] - [GEOGRAPHIC_DATA], [STREET_ADDRESS]" at bounding box center [268, 313] width 32 height 32
checkbox input "true"
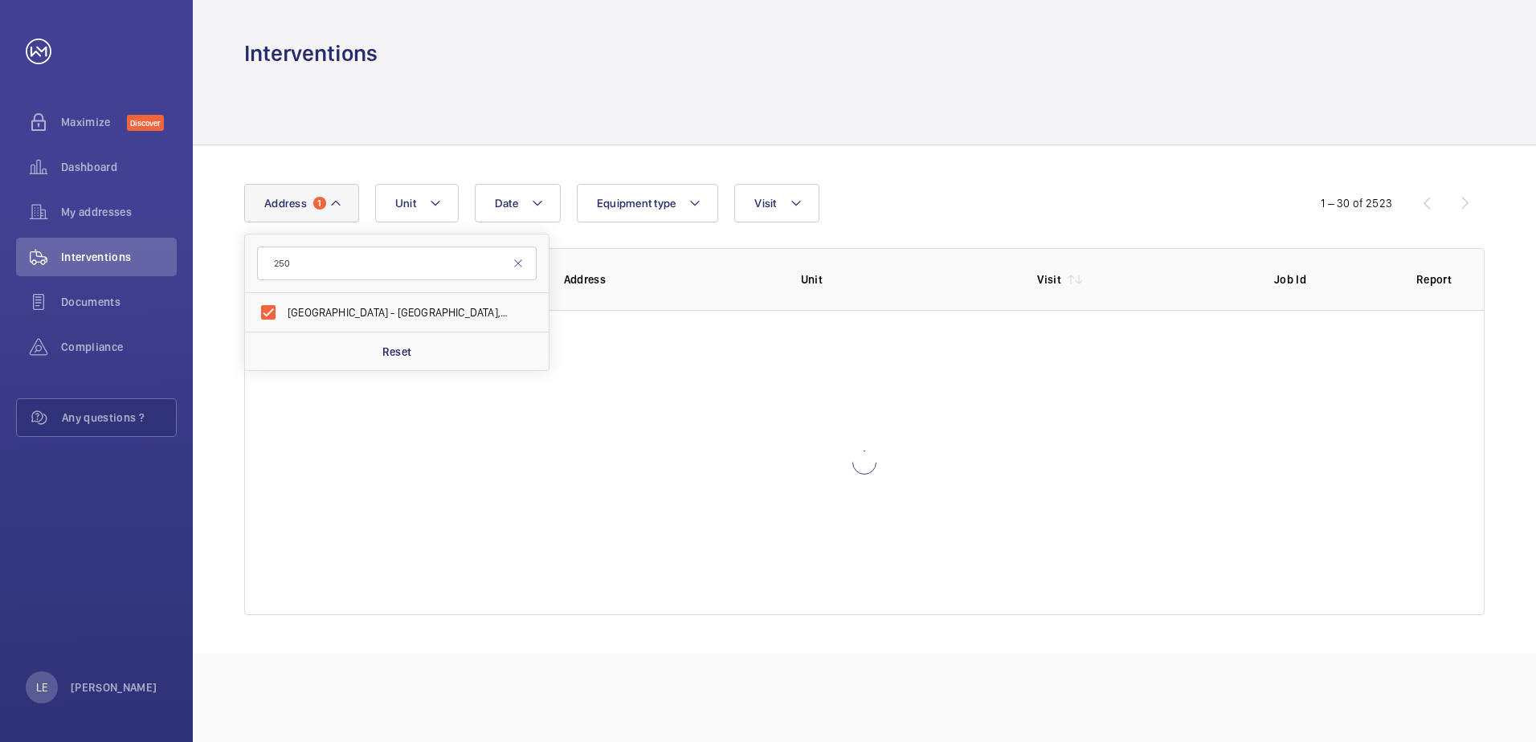
click at [920, 172] on div "Date Address [GEOGRAPHIC_DATA] - [GEOGRAPHIC_DATA][STREET_ADDRESS] Reset Unit E…" at bounding box center [865, 399] width 1344 height 509
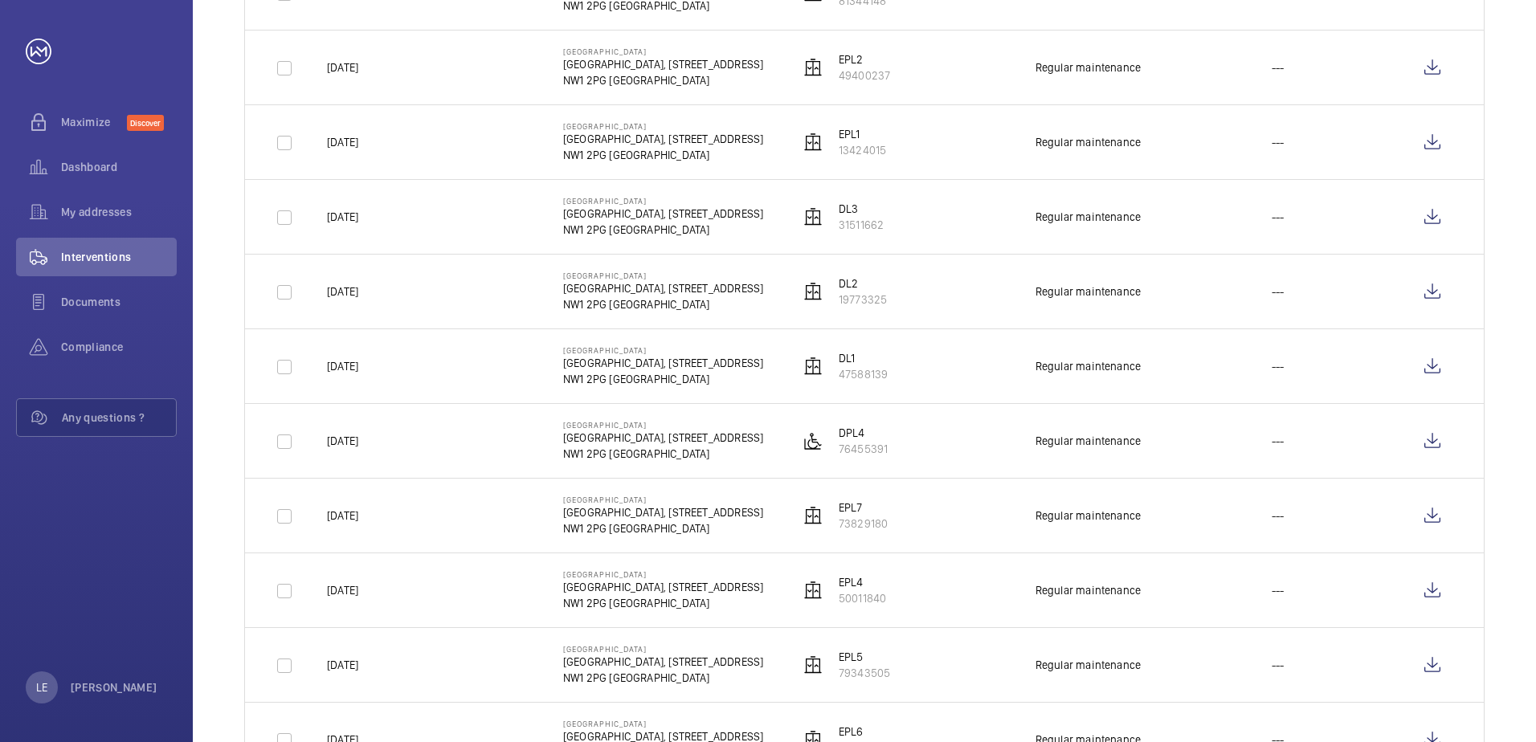
scroll to position [1607, 0]
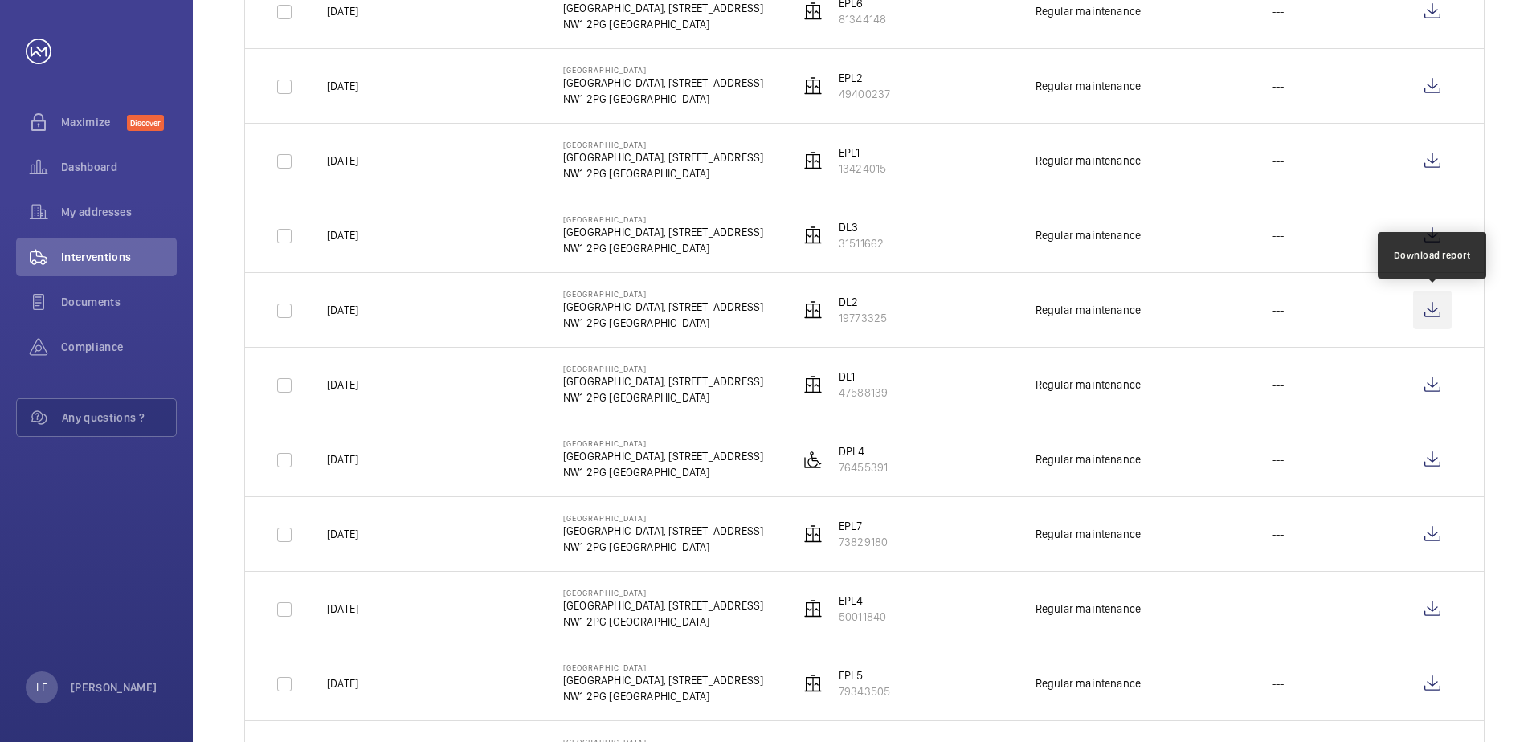
click at [1436, 305] on wm-front-icon-button at bounding box center [1432, 310] width 39 height 39
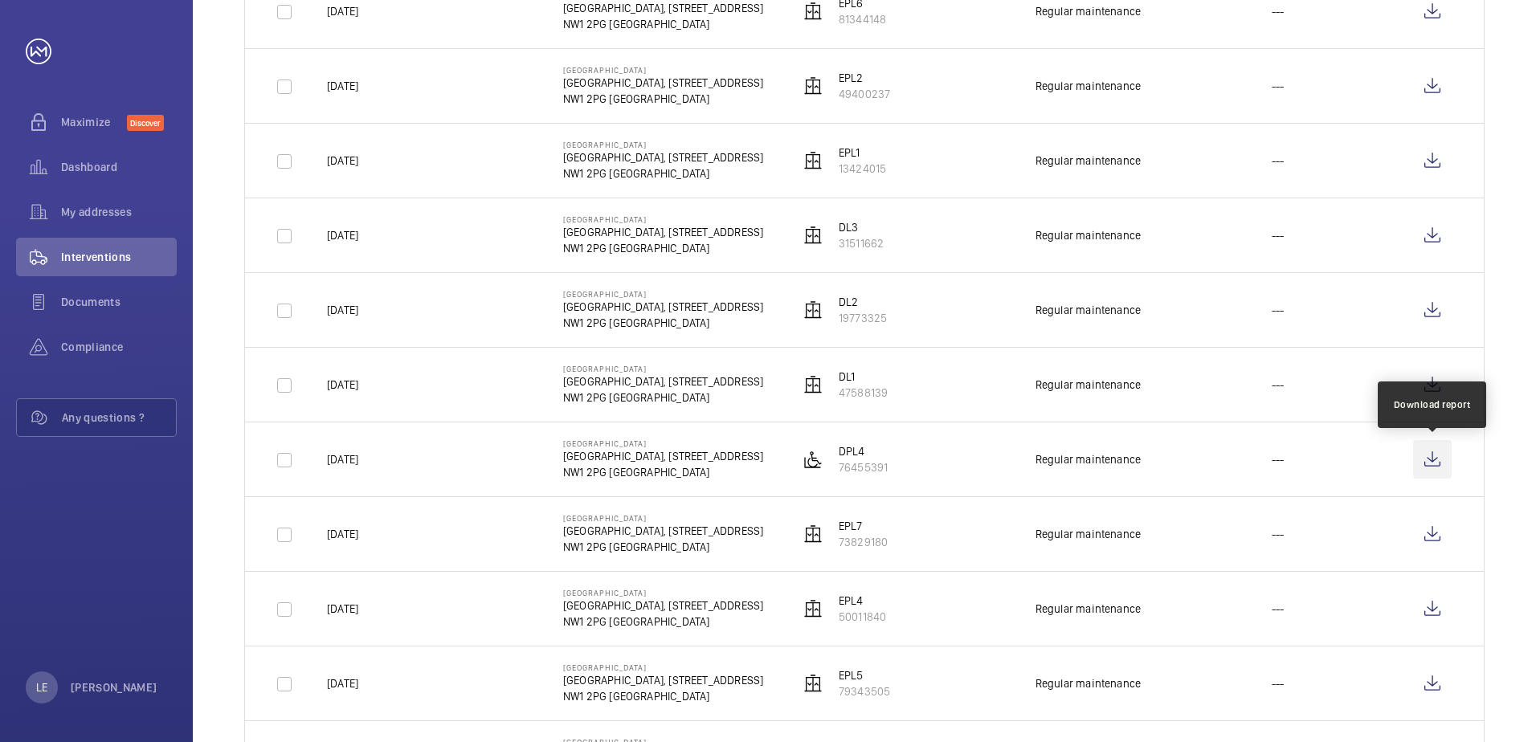
click at [1428, 468] on wm-front-icon-button at bounding box center [1432, 459] width 39 height 39
